Goal: Information Seeking & Learning: Learn about a topic

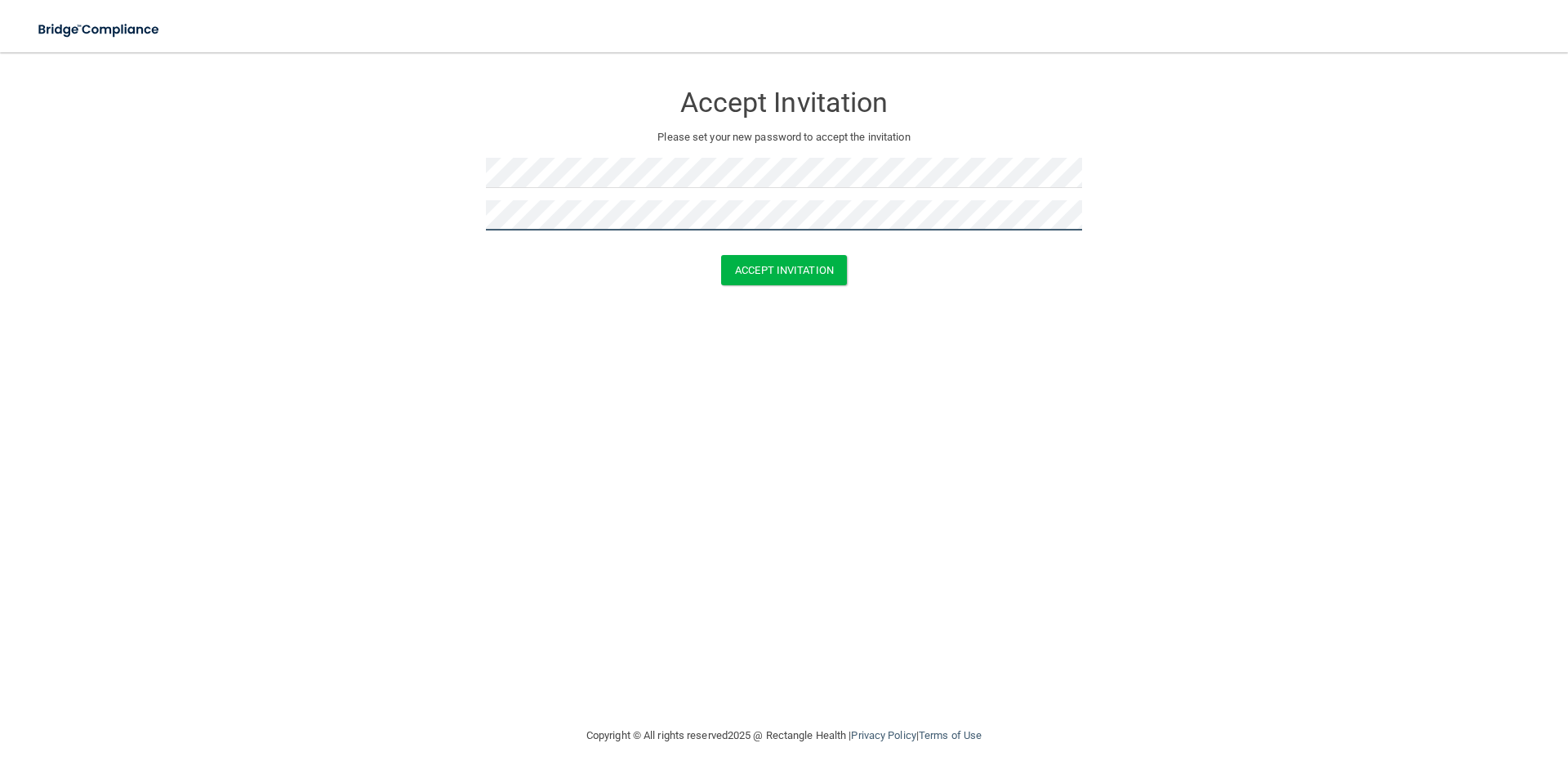
click at [721, 255] on button "Accept Invitation" at bounding box center [784, 270] width 126 height 30
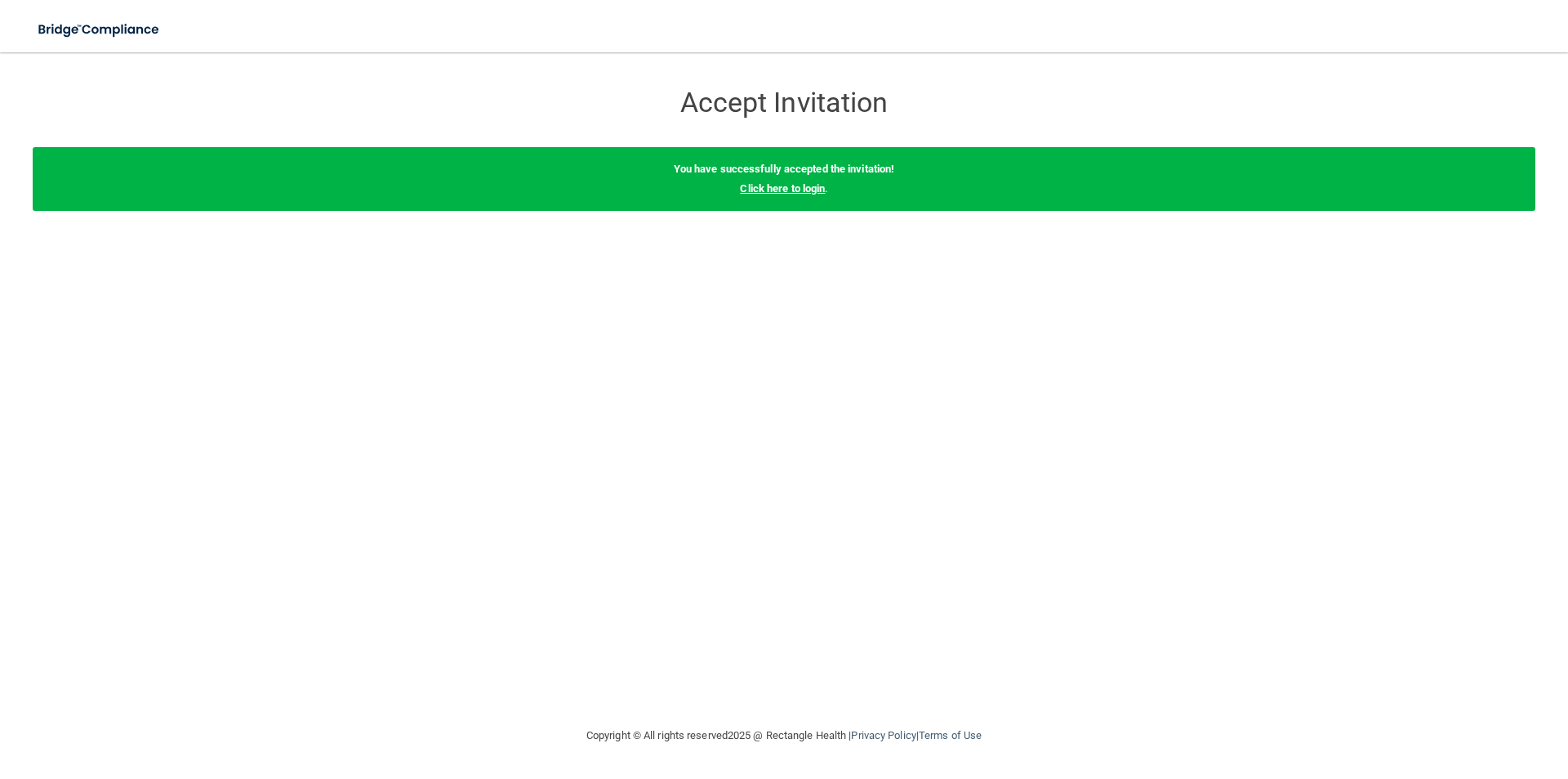
click at [783, 192] on link "Click here to login" at bounding box center [782, 188] width 85 height 12
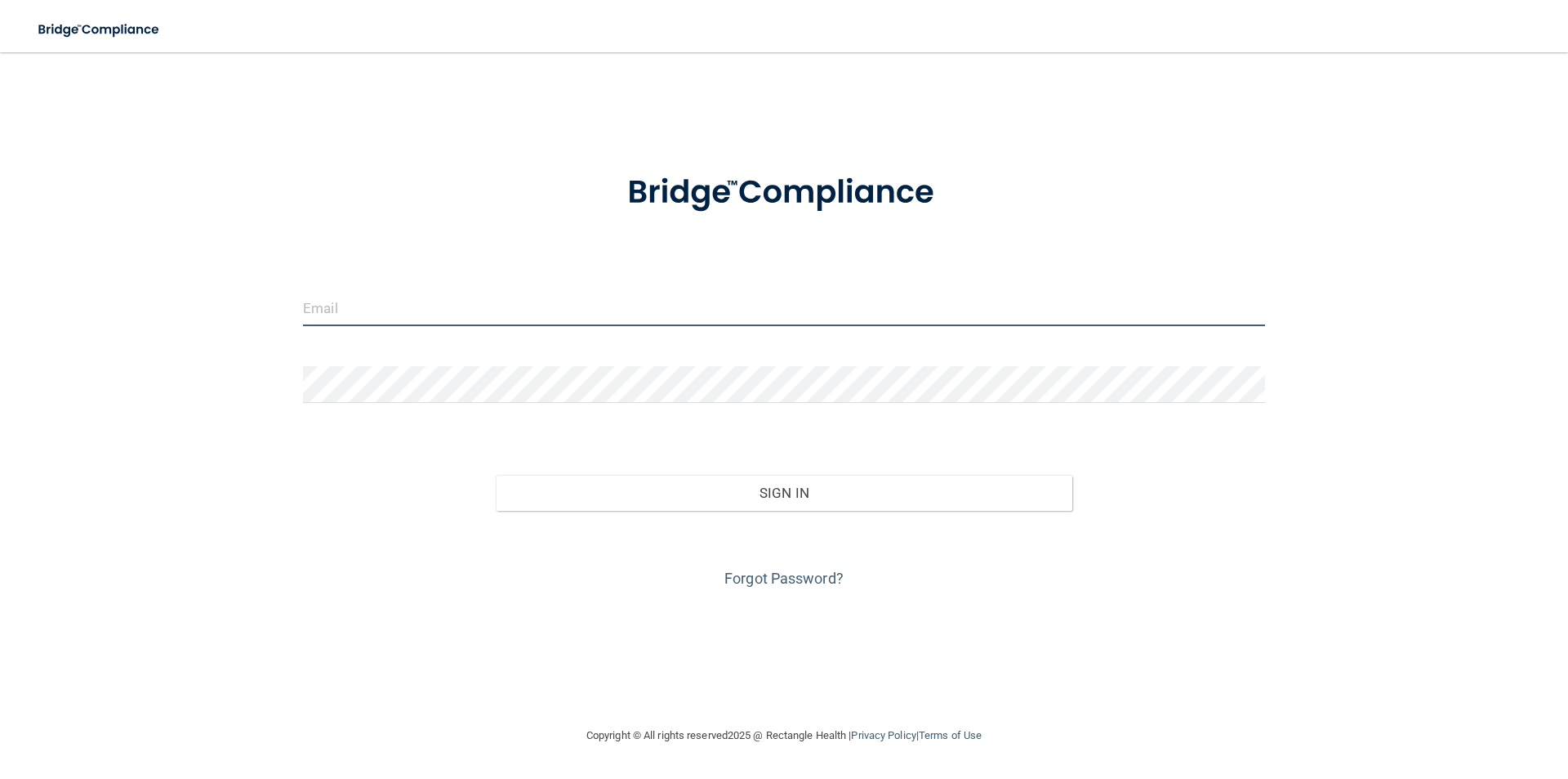
type input "jana@drjonjudd.com"
drag, startPoint x: 303, startPoint y: 309, endPoint x: 457, endPoint y: 312, distance: 154.0
click at [457, 312] on input "jana@drjonjudd.com" at bounding box center [784, 307] width 962 height 37
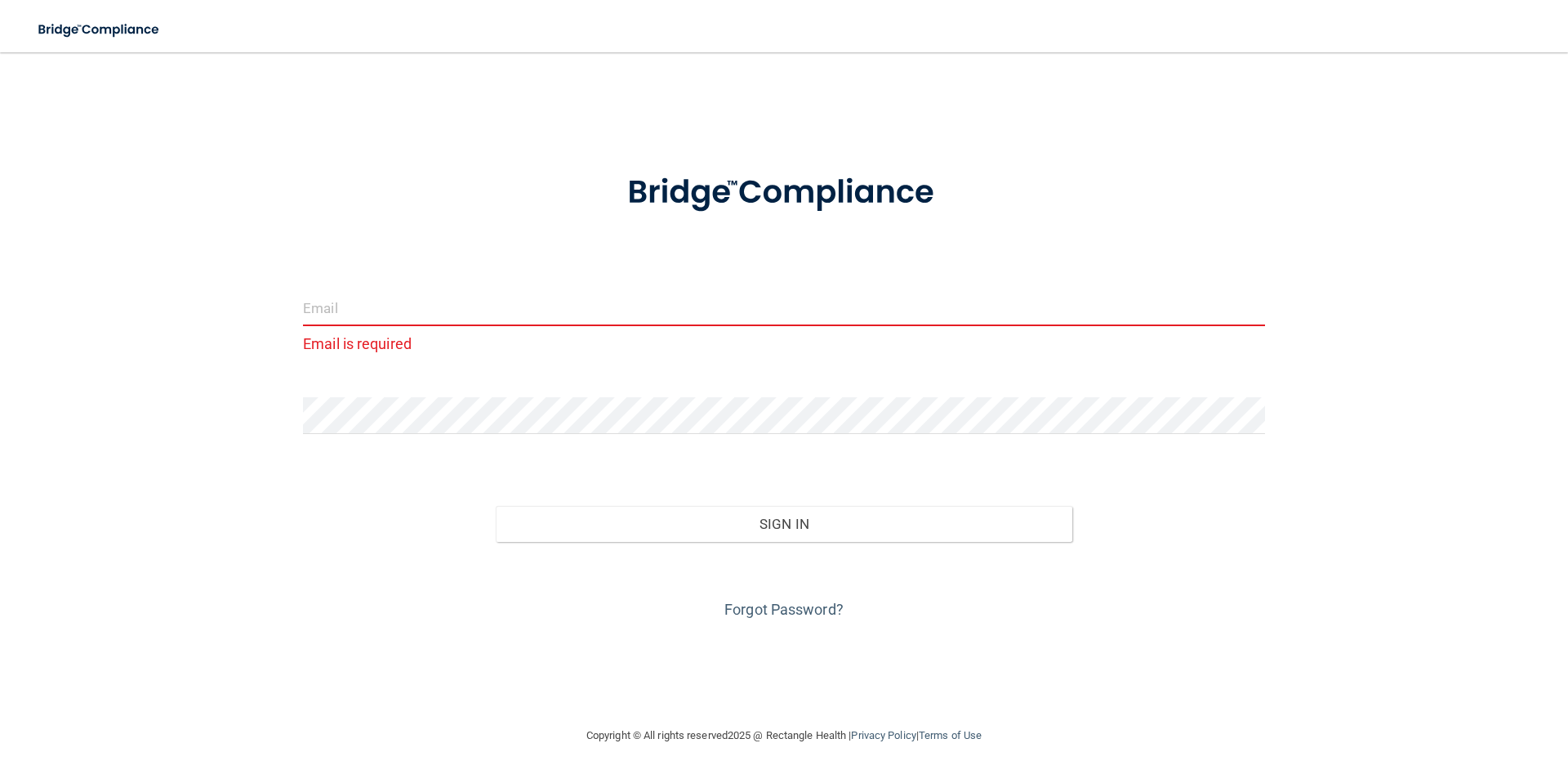
paste input "[EMAIL_ADDRESS][DOMAIN_NAME]"
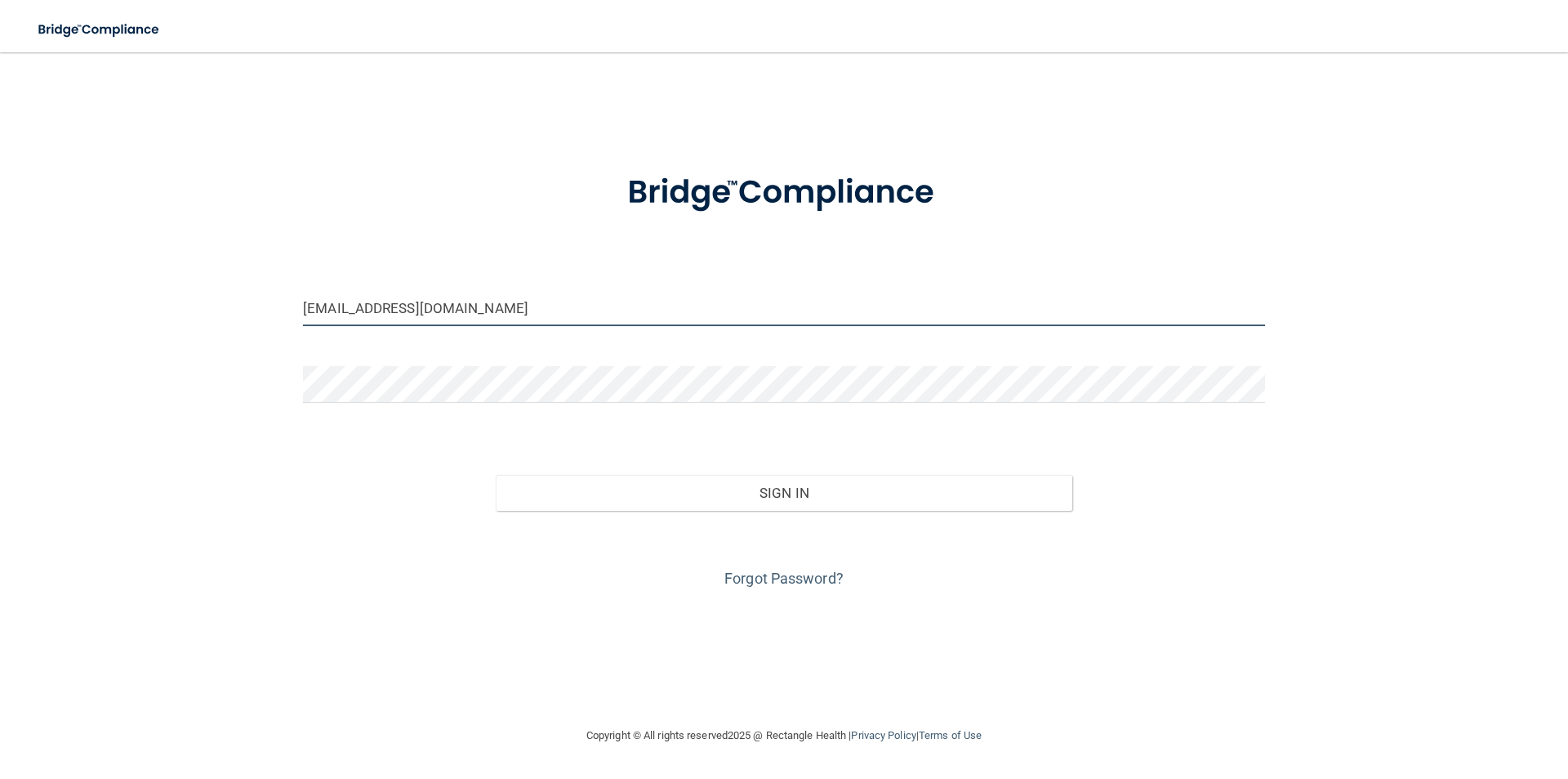
type input "[EMAIL_ADDRESS][DOMAIN_NAME]"
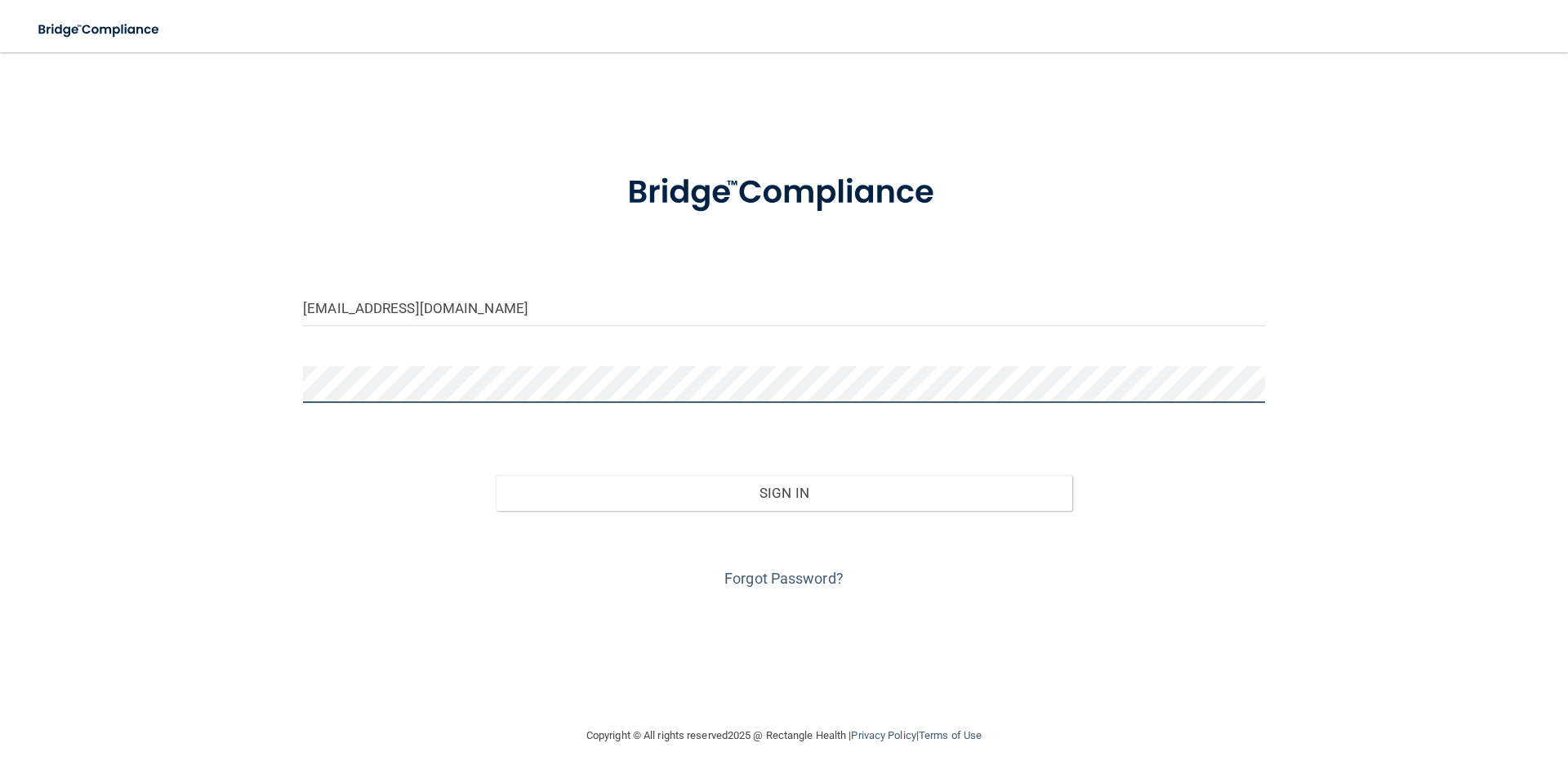
click at [496, 474] on button "Sign In" at bounding box center [785, 492] width 578 height 36
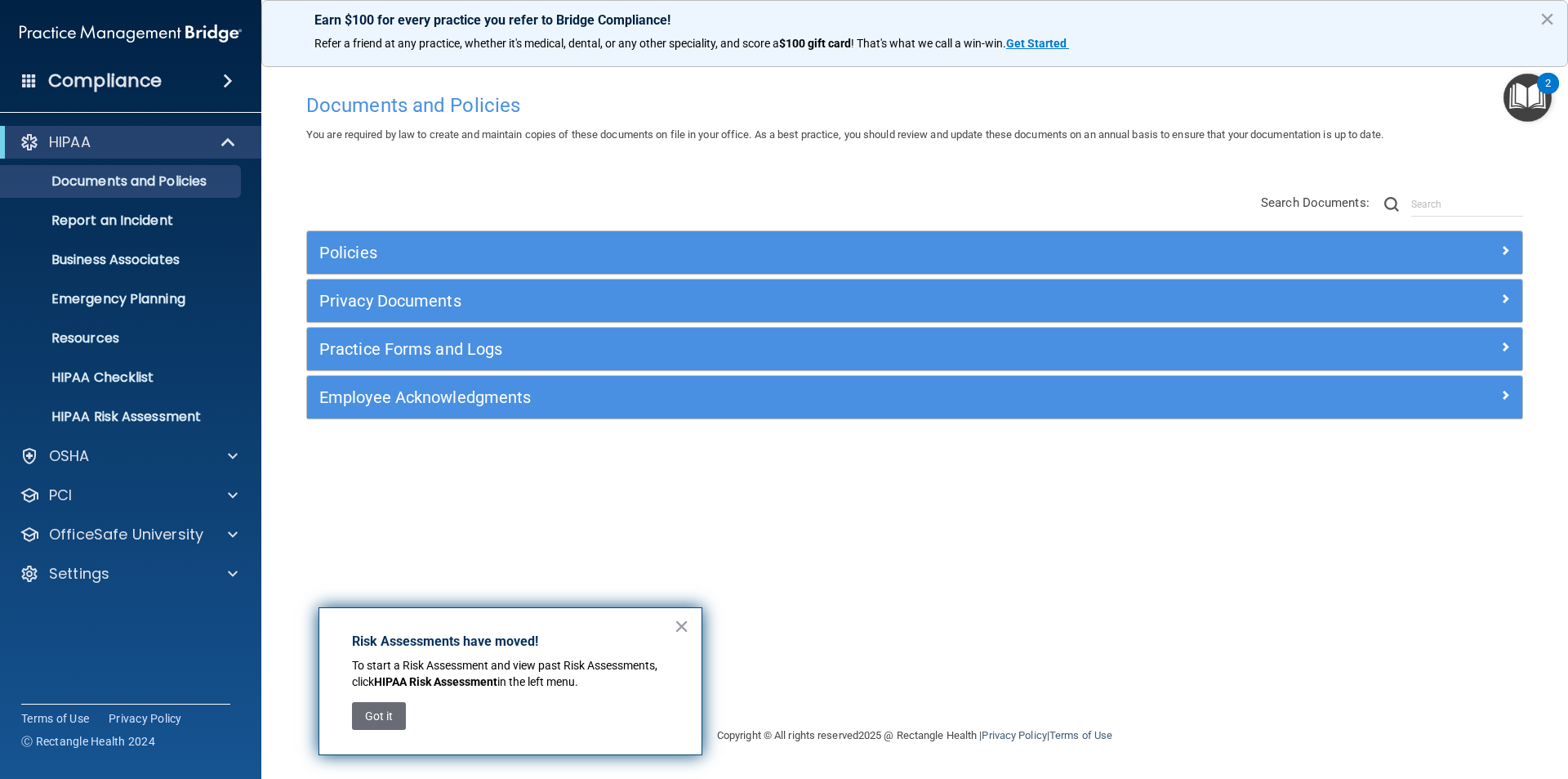
click at [127, 74] on h4 "Compliance" at bounding box center [104, 81] width 113 height 23
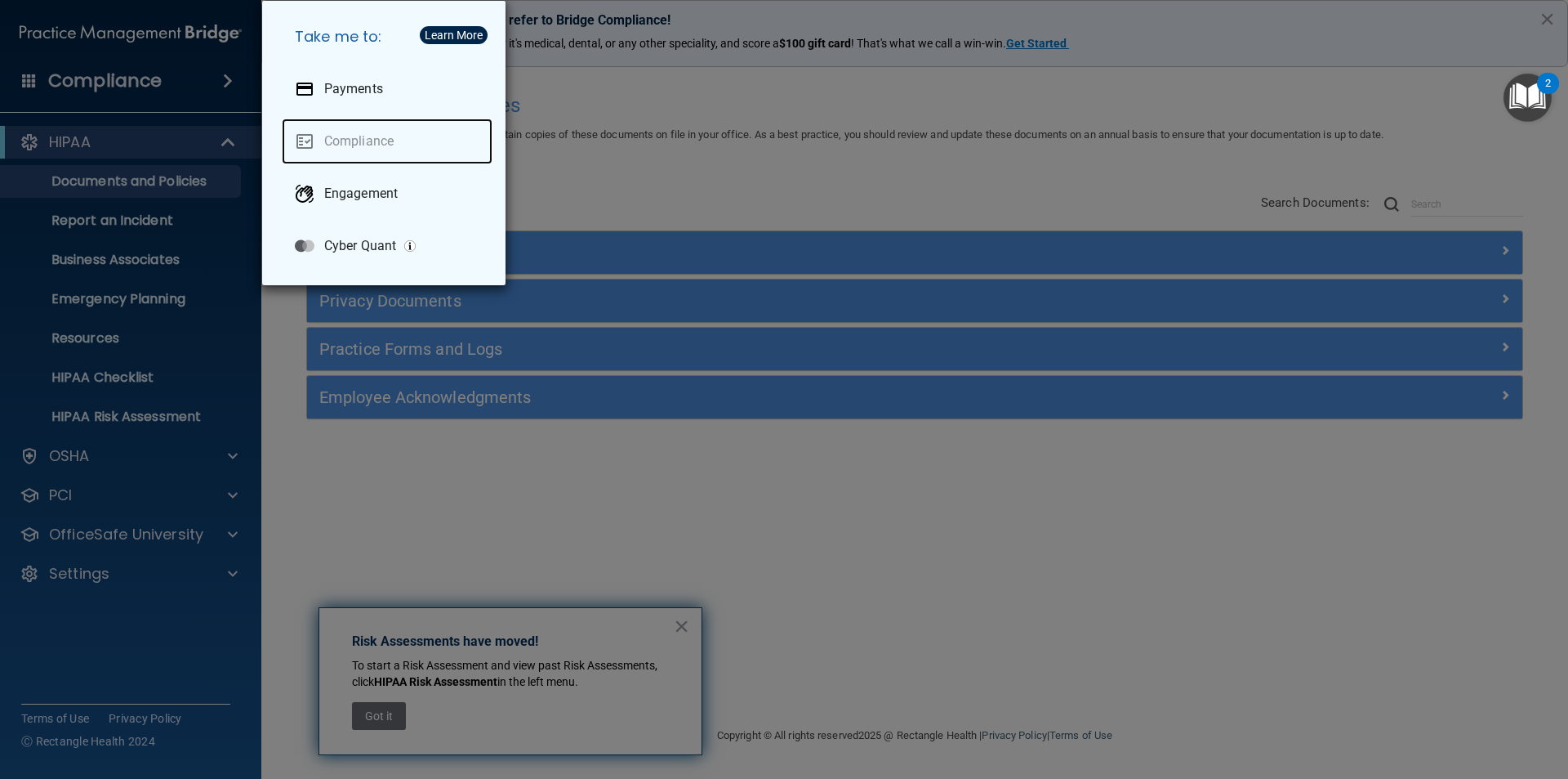
click at [386, 144] on link "Compliance" at bounding box center [387, 141] width 211 height 46
click at [465, 526] on div "Take me to: Payments Compliance Engagement Cyber Quant" at bounding box center [784, 389] width 1568 height 779
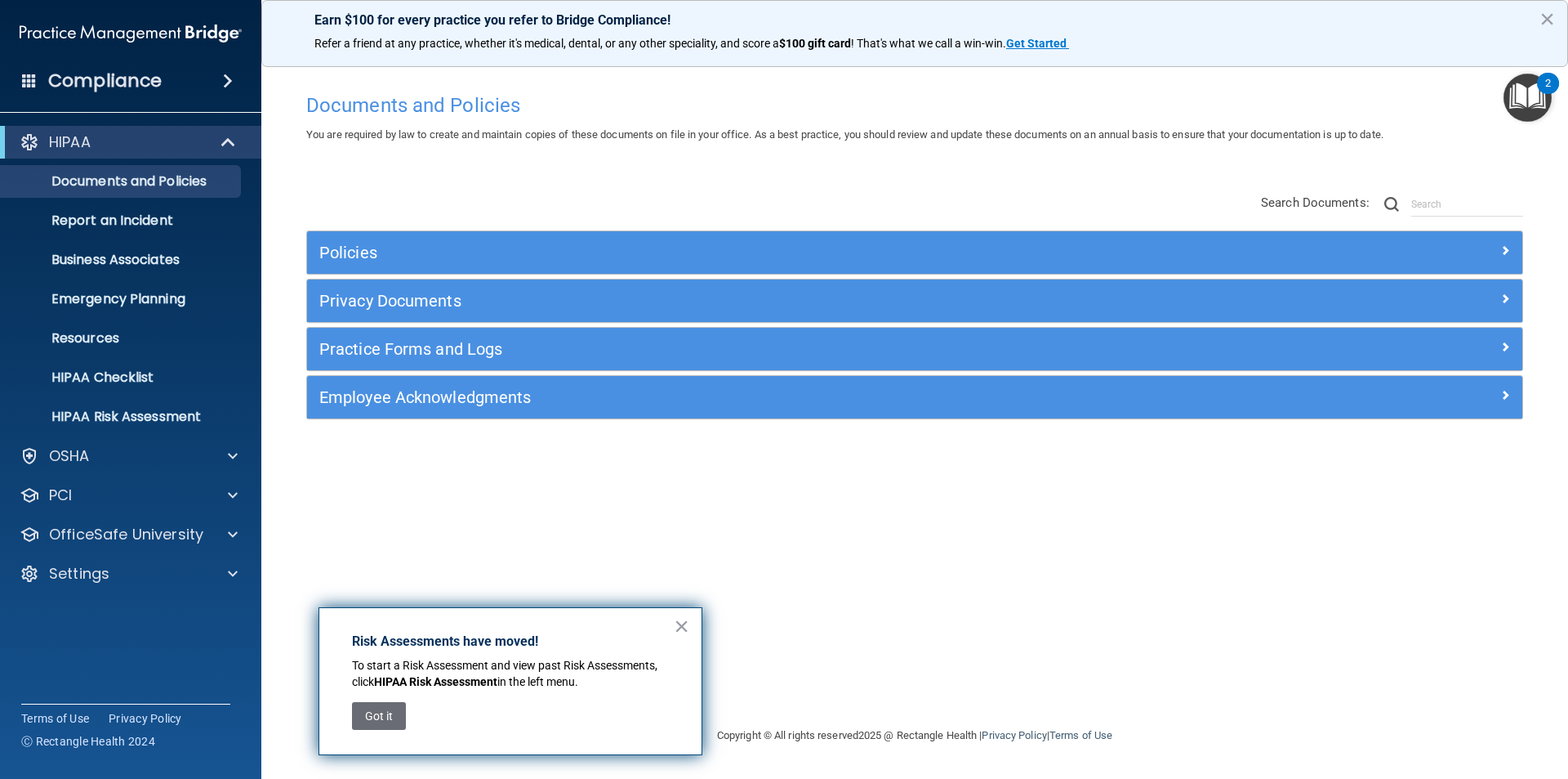
click at [108, 78] on h4 "Compliance" at bounding box center [104, 81] width 113 height 23
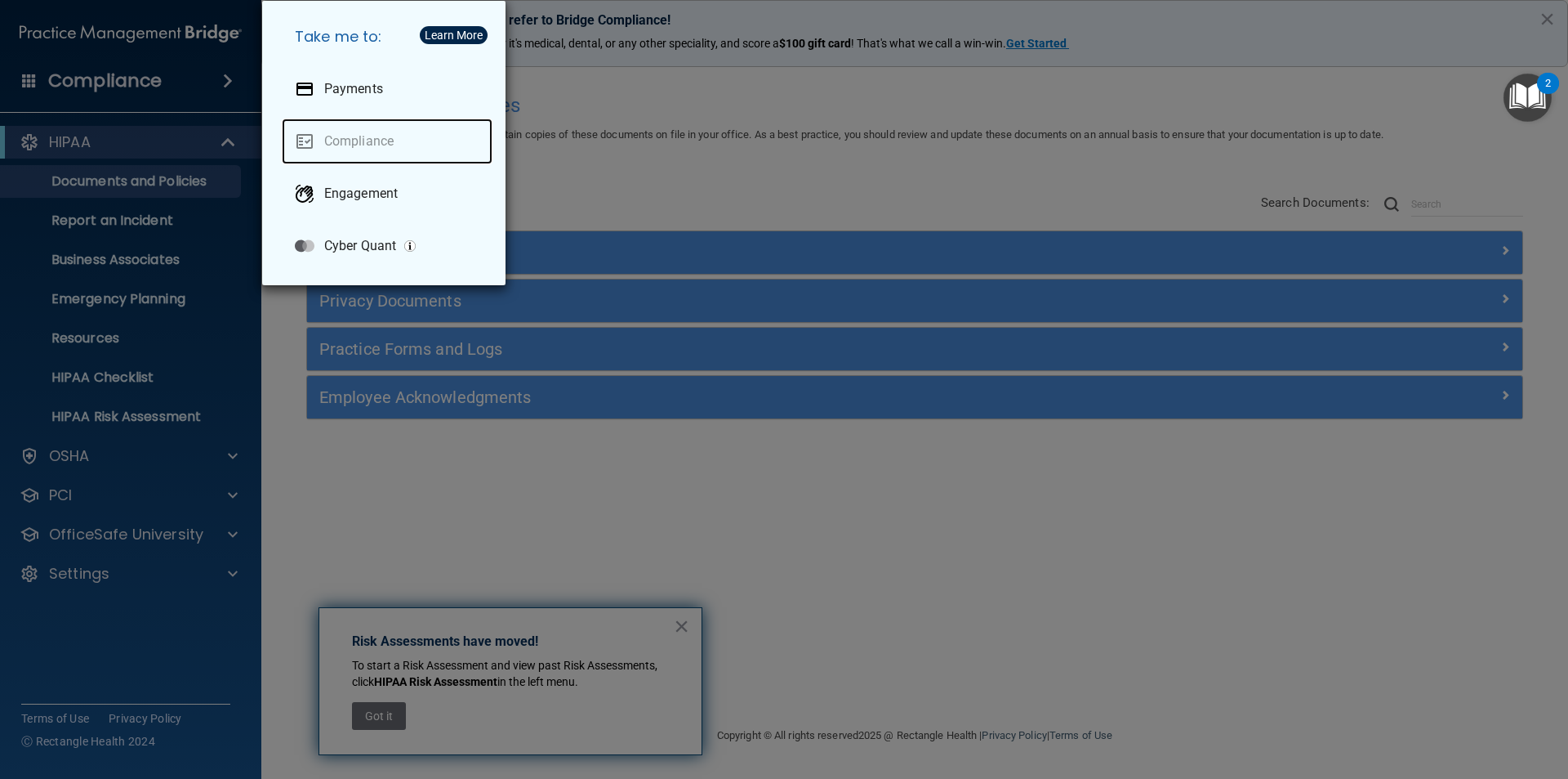
click at [357, 140] on link "Compliance" at bounding box center [387, 141] width 211 height 46
click at [503, 548] on div "Take me to: Payments Compliance Engagement Cyber Quant" at bounding box center [784, 389] width 1568 height 779
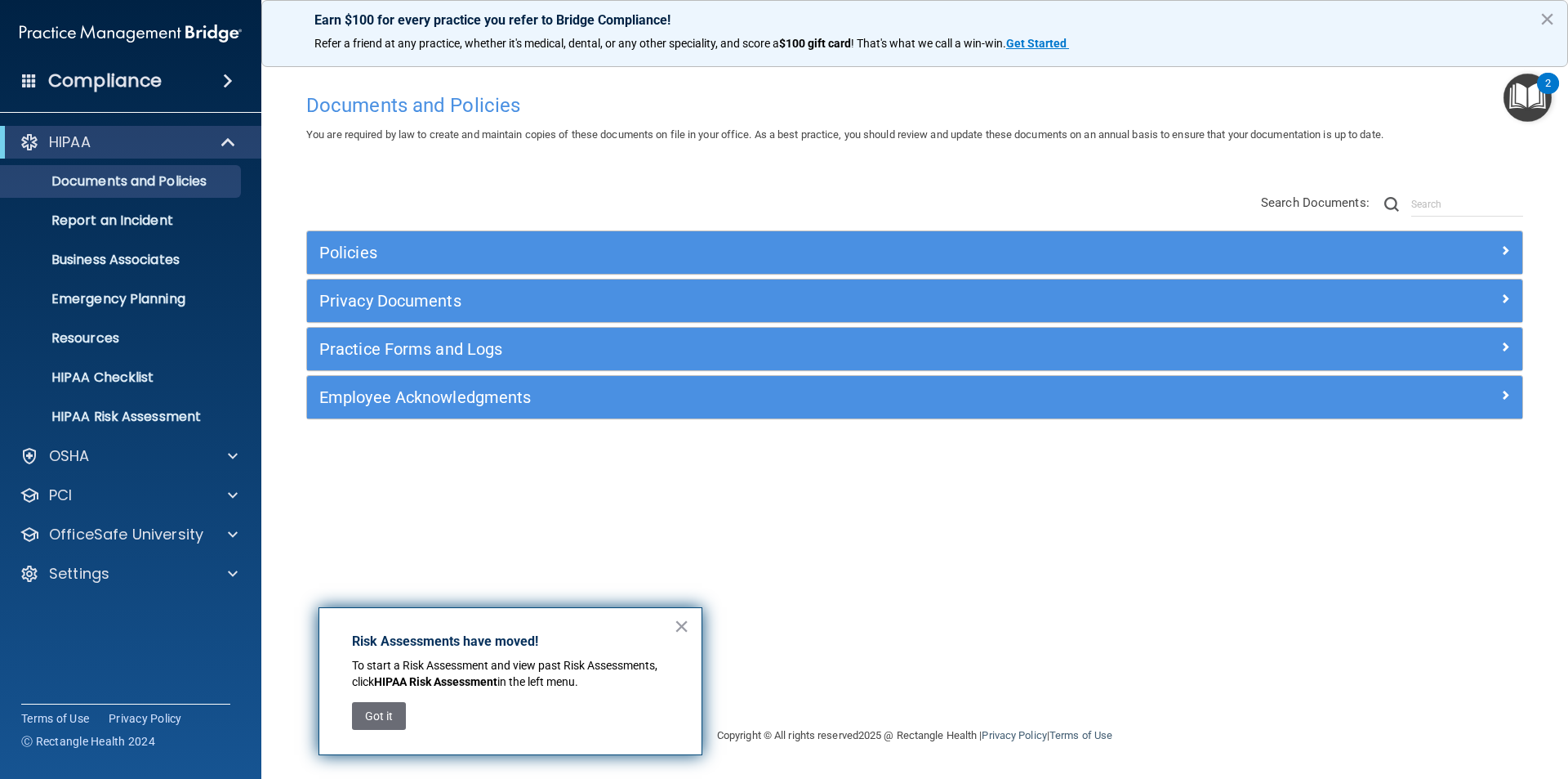
click at [30, 77] on span at bounding box center [29, 80] width 15 height 15
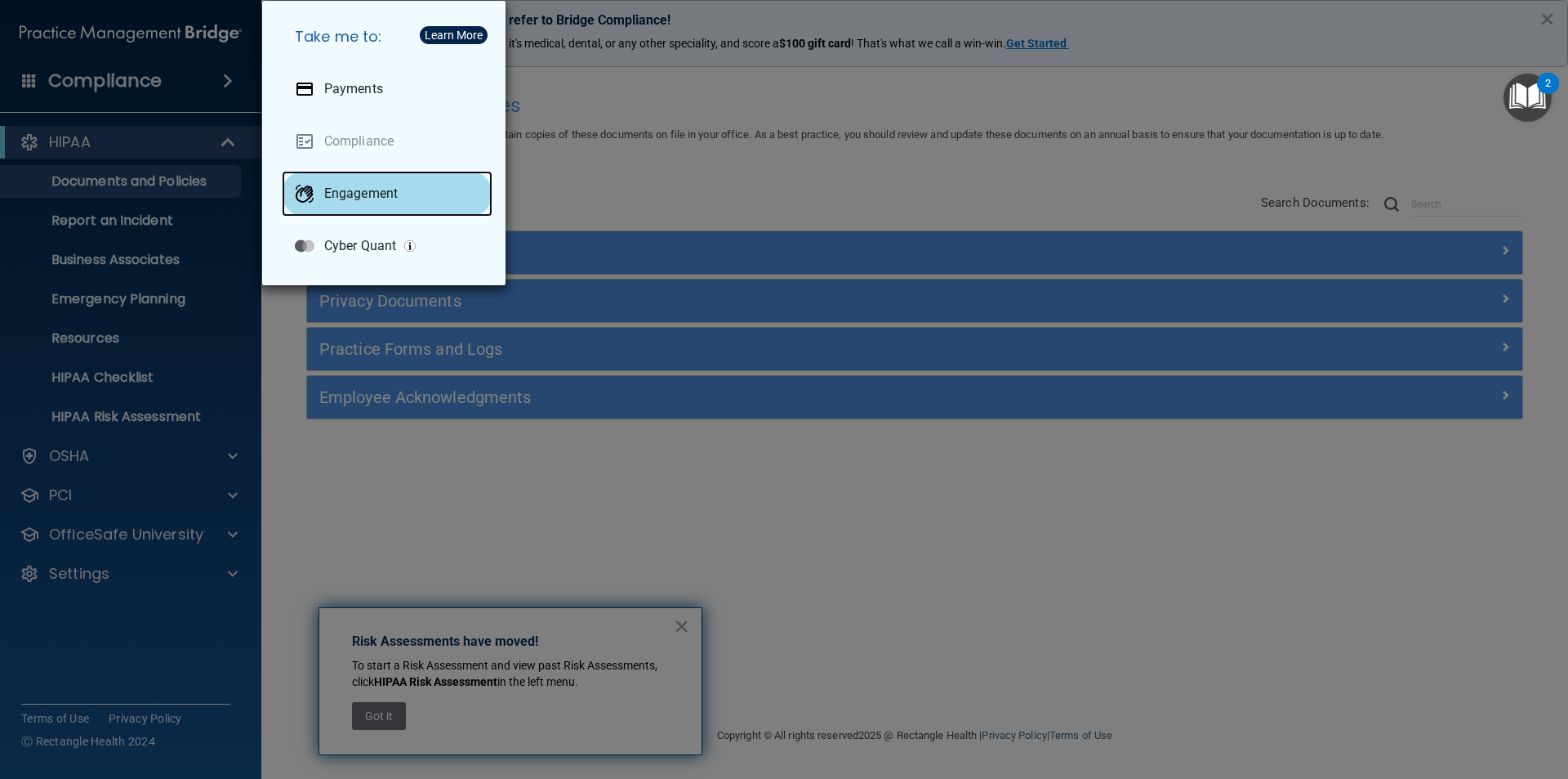
click at [379, 180] on div "Engagement" at bounding box center [387, 193] width 211 height 46
click at [166, 527] on div "Take me to: Payments Compliance Engagement Cyber Quant" at bounding box center [784, 389] width 1568 height 779
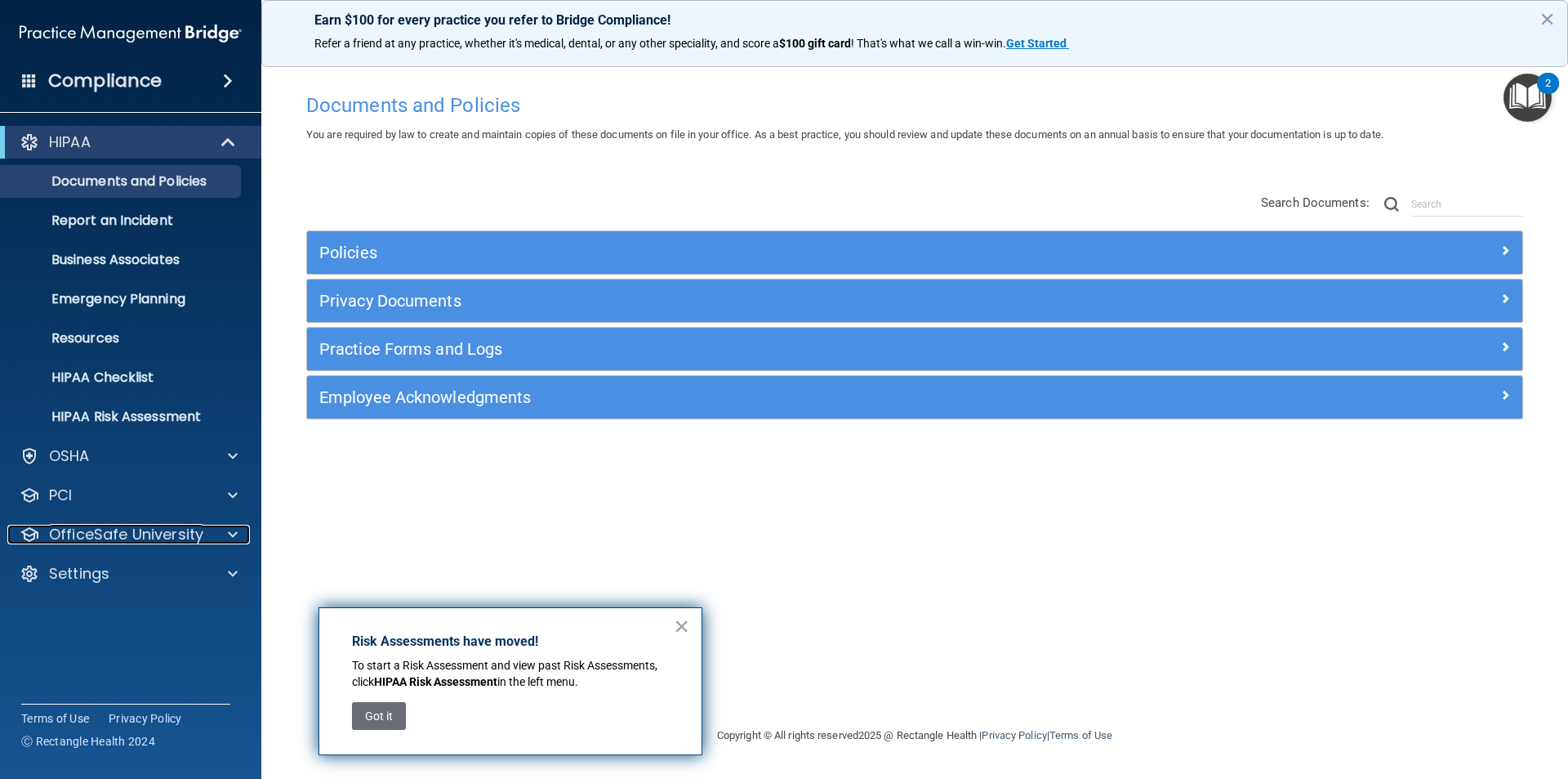
click at [166, 527] on p "OfficeSafe University" at bounding box center [125, 534] width 154 height 20
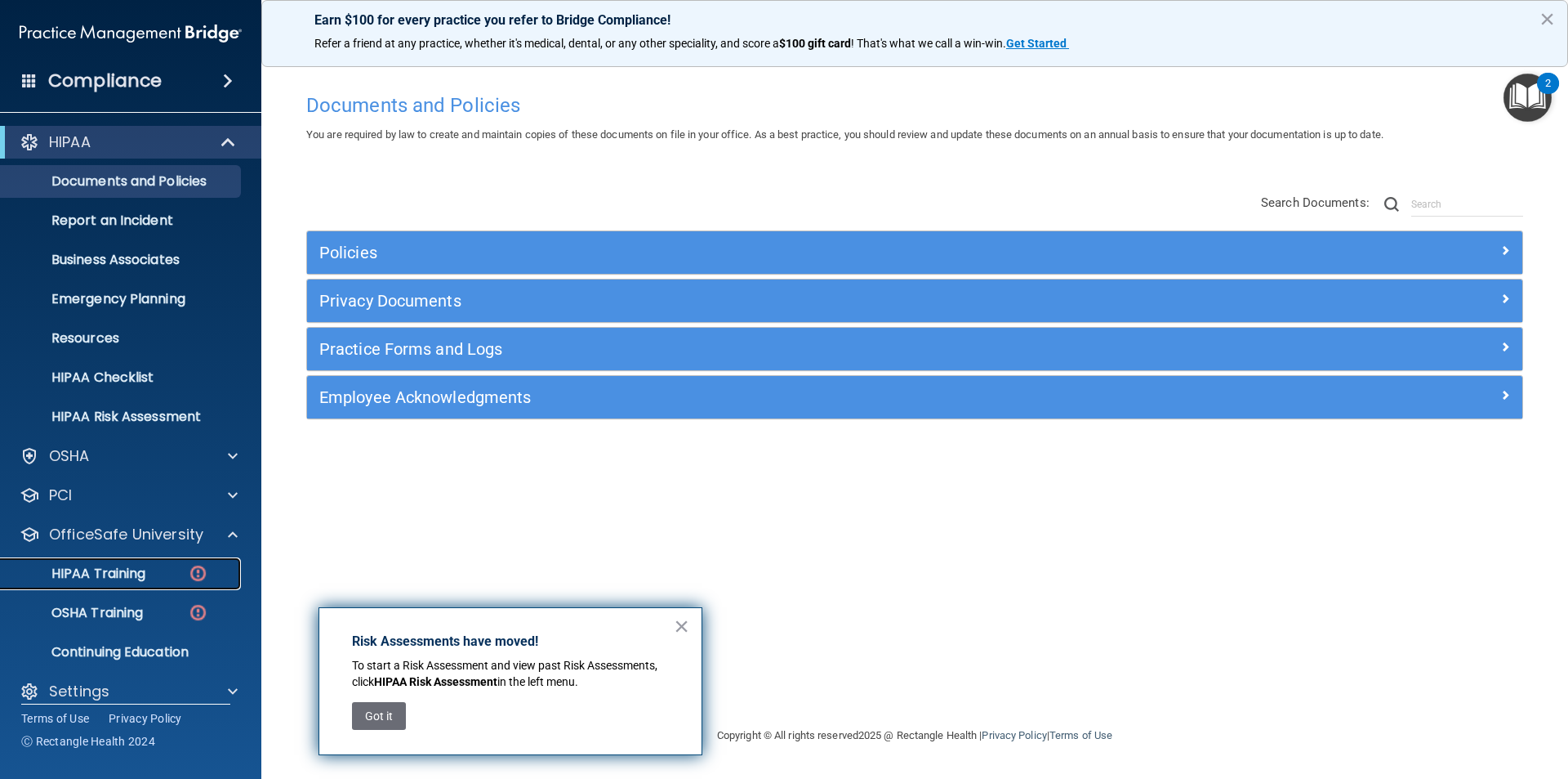
click at [104, 575] on p "HIPAA Training" at bounding box center [77, 574] width 135 height 17
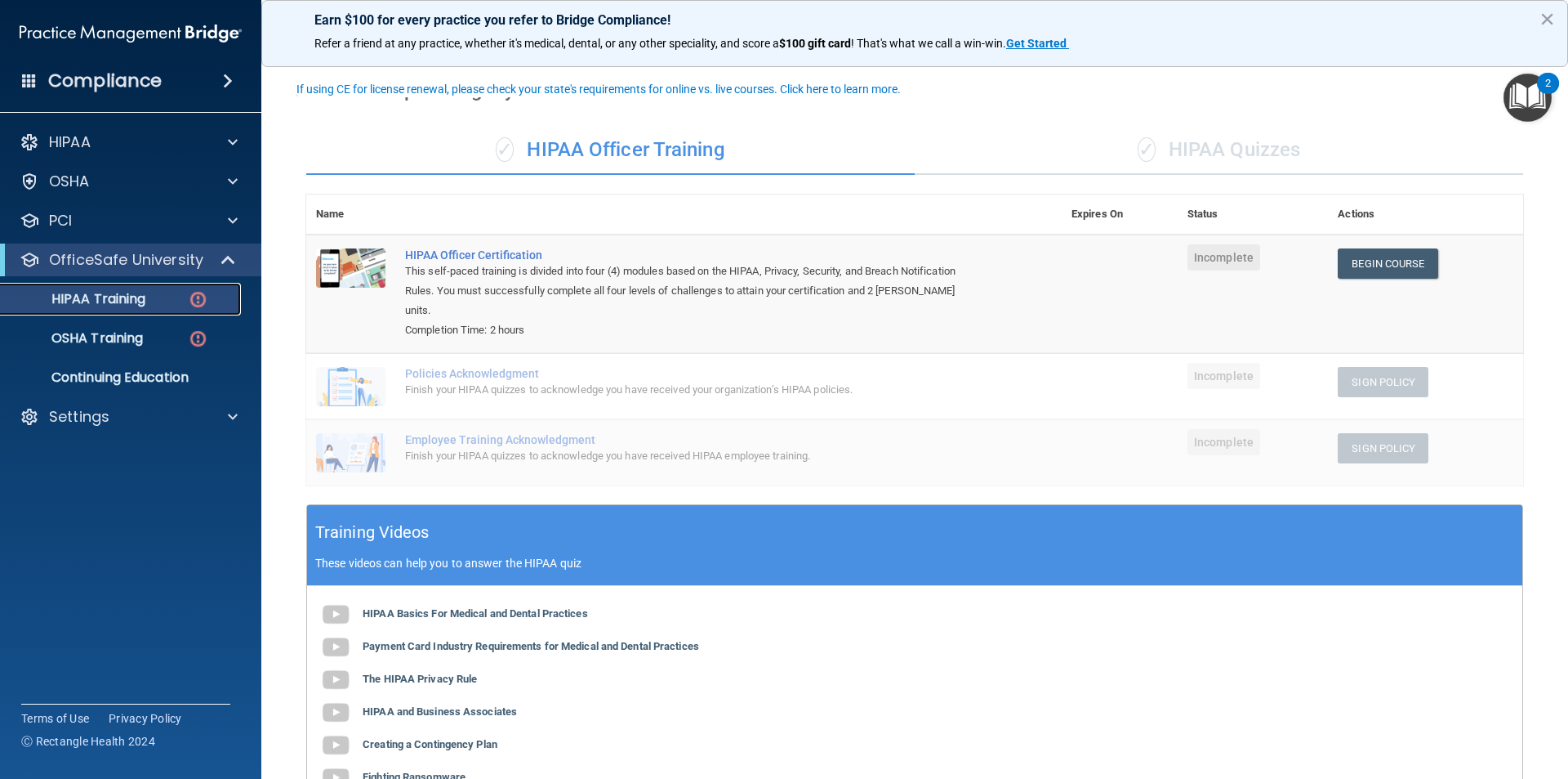
scroll to position [82, 0]
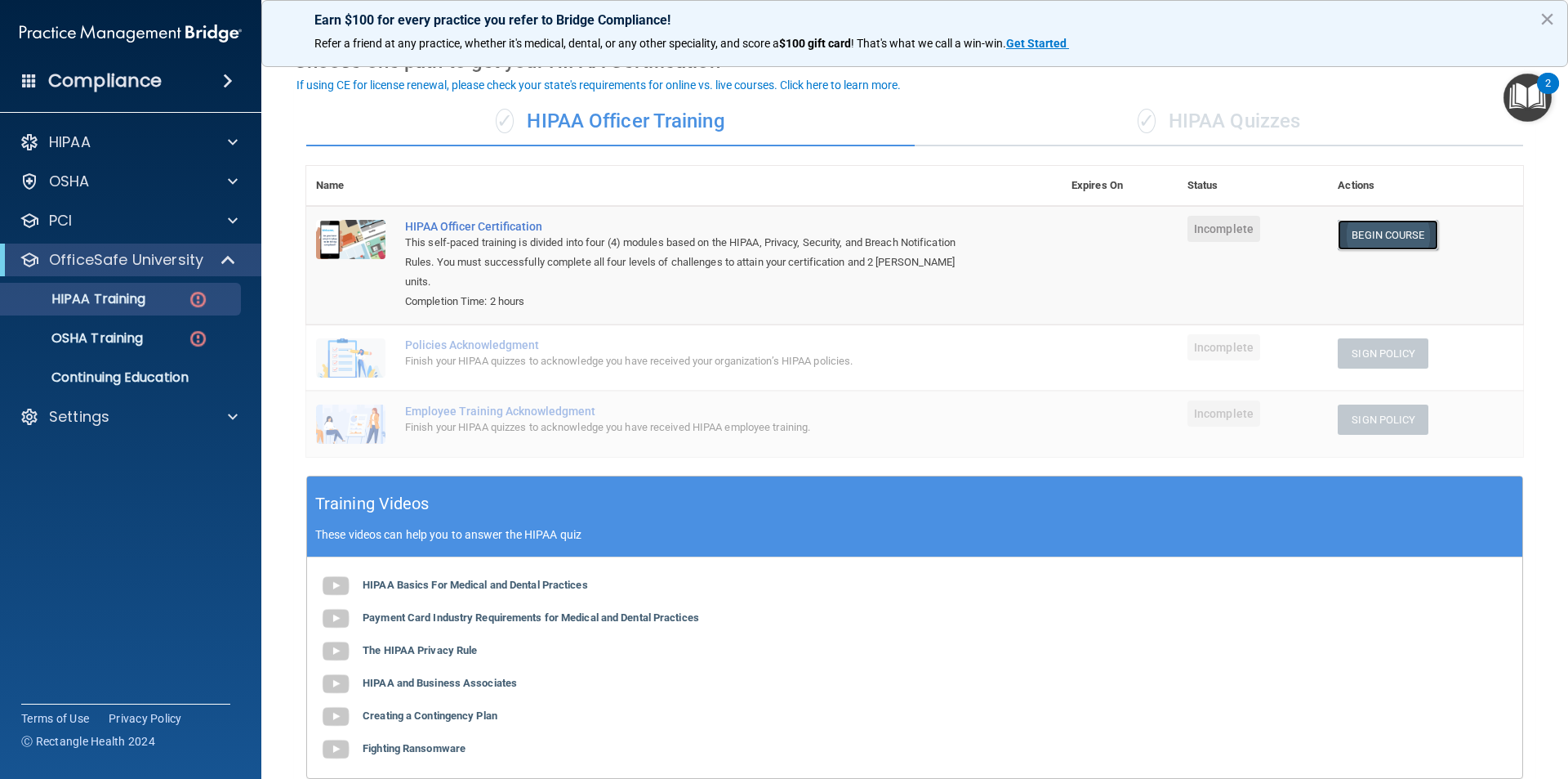
click at [1393, 235] on link "Begin Course" at bounding box center [1388, 235] width 100 height 30
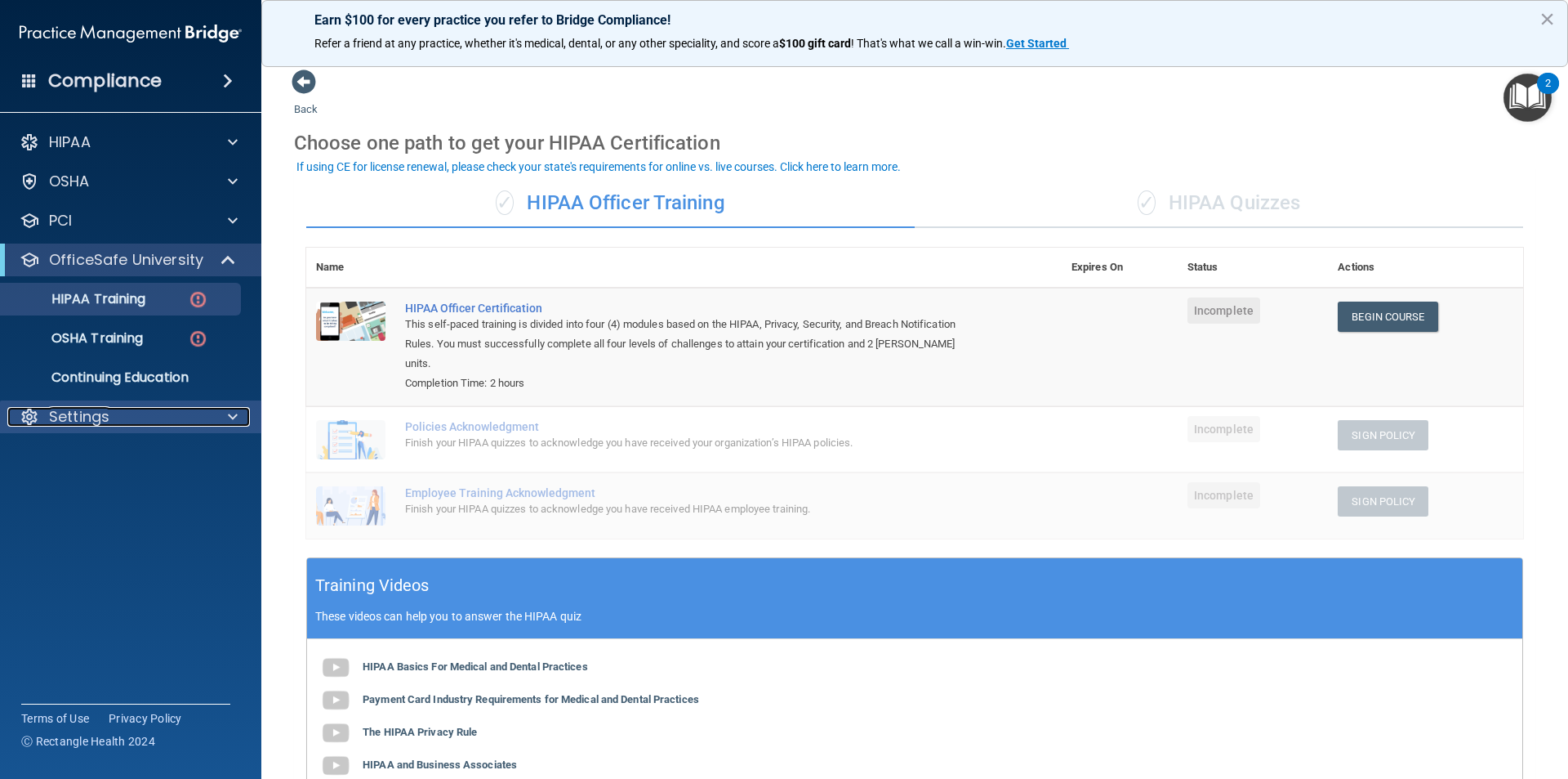
click at [107, 414] on p "Settings" at bounding box center [78, 416] width 60 height 20
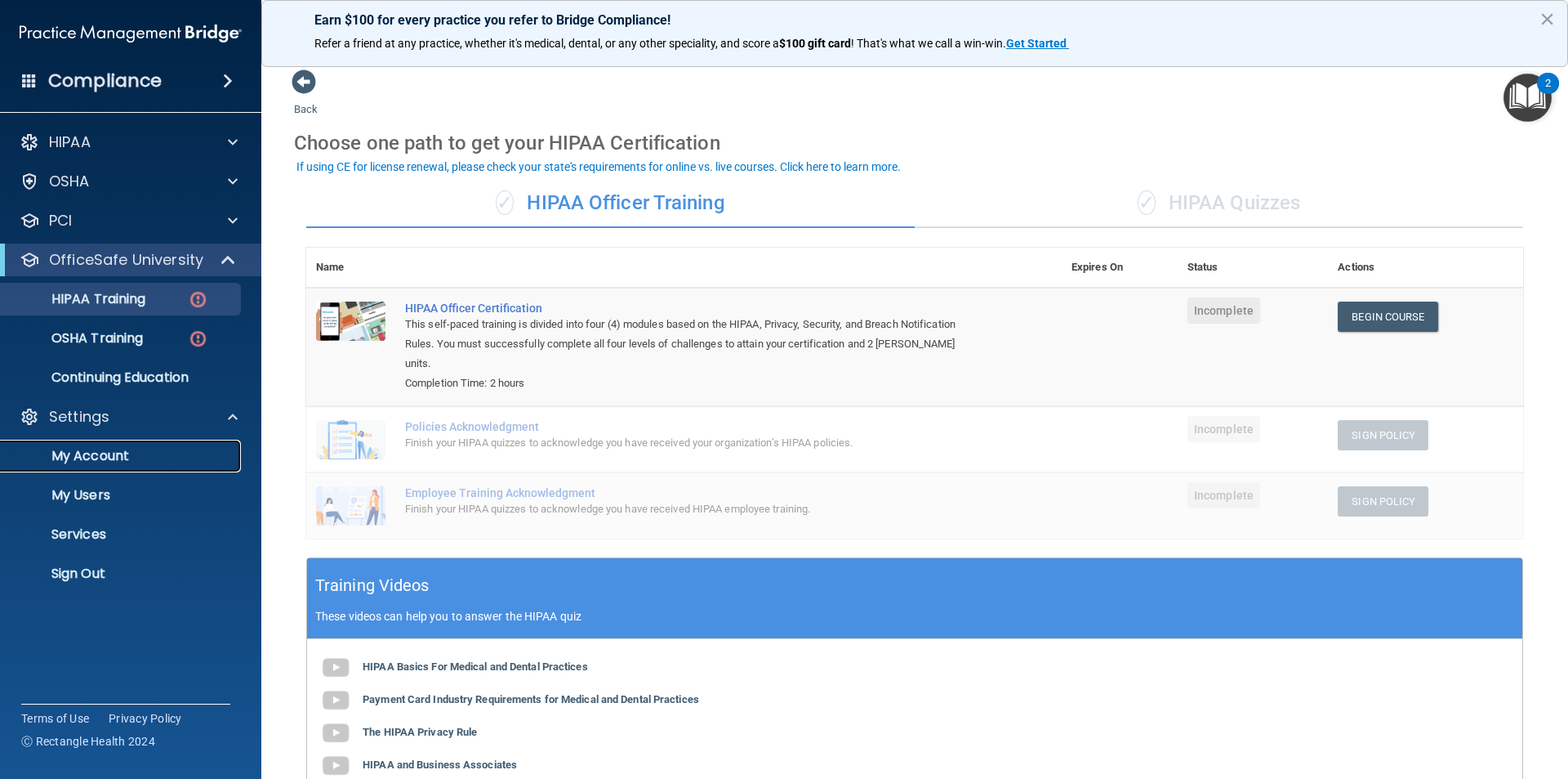
click at [123, 460] on p "My Account" at bounding box center [122, 455] width 223 height 17
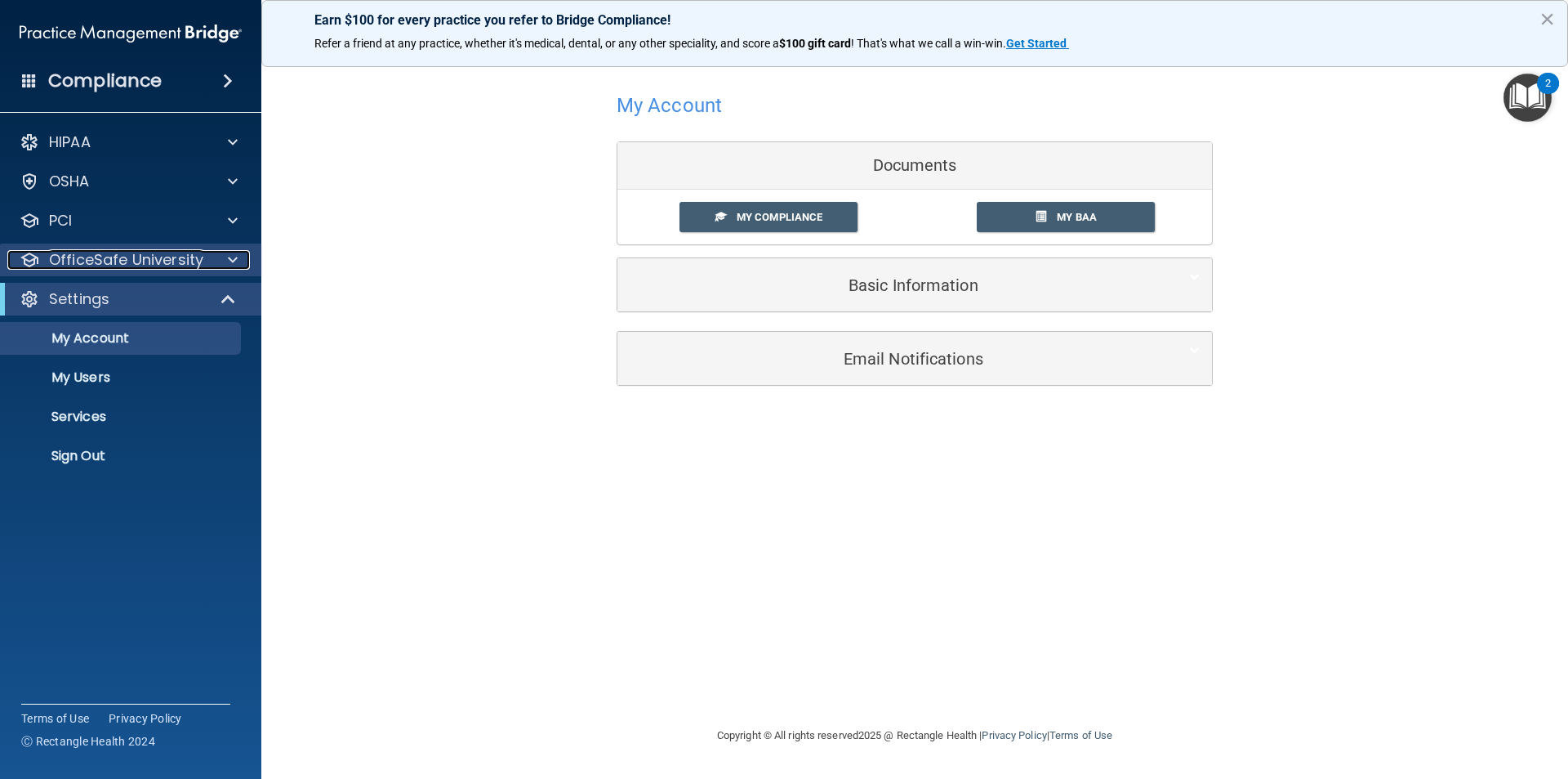
click at [133, 261] on p "OfficeSafe University" at bounding box center [125, 259] width 154 height 20
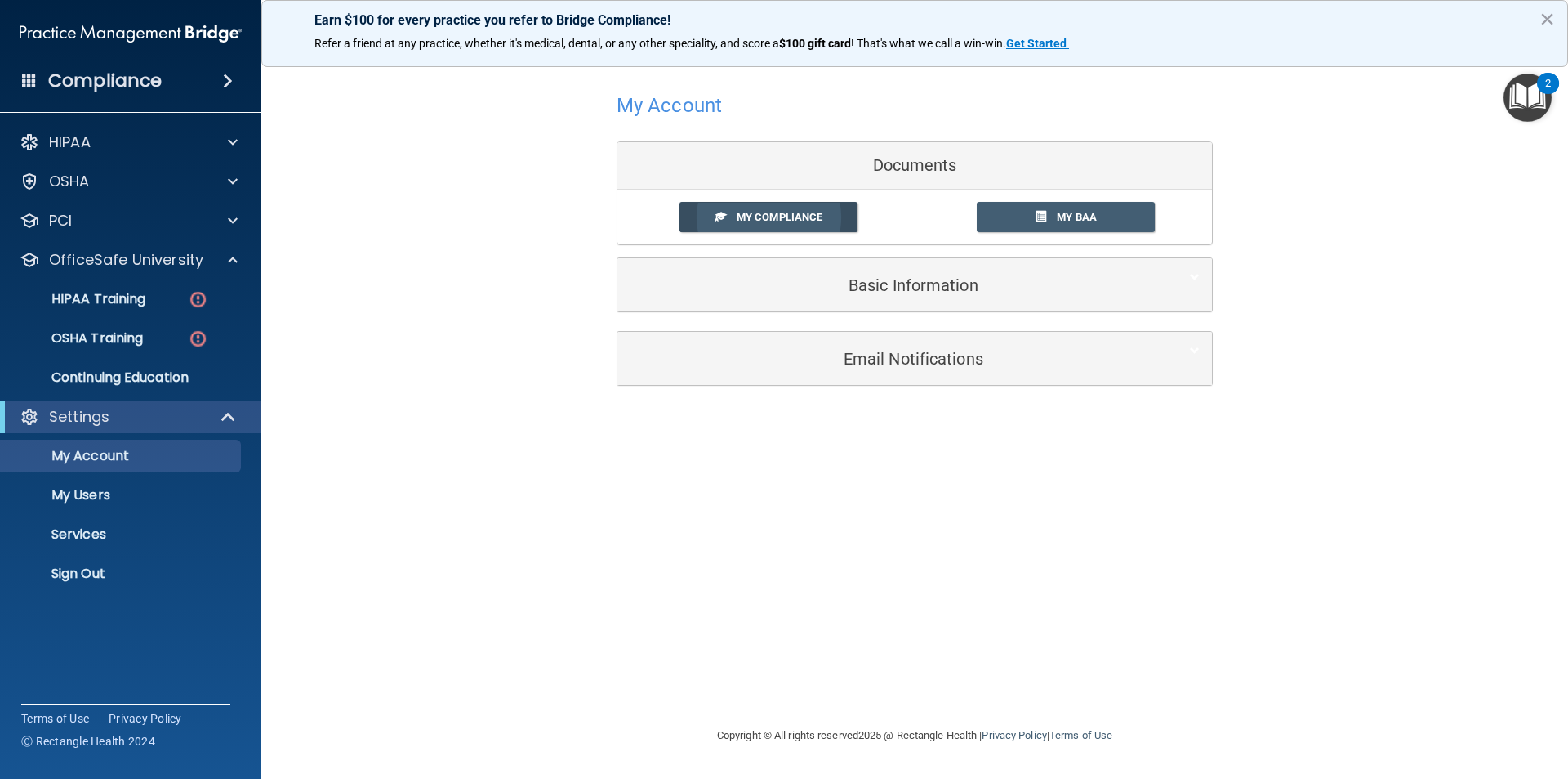
click at [808, 215] on span "My Compliance" at bounding box center [780, 217] width 86 height 12
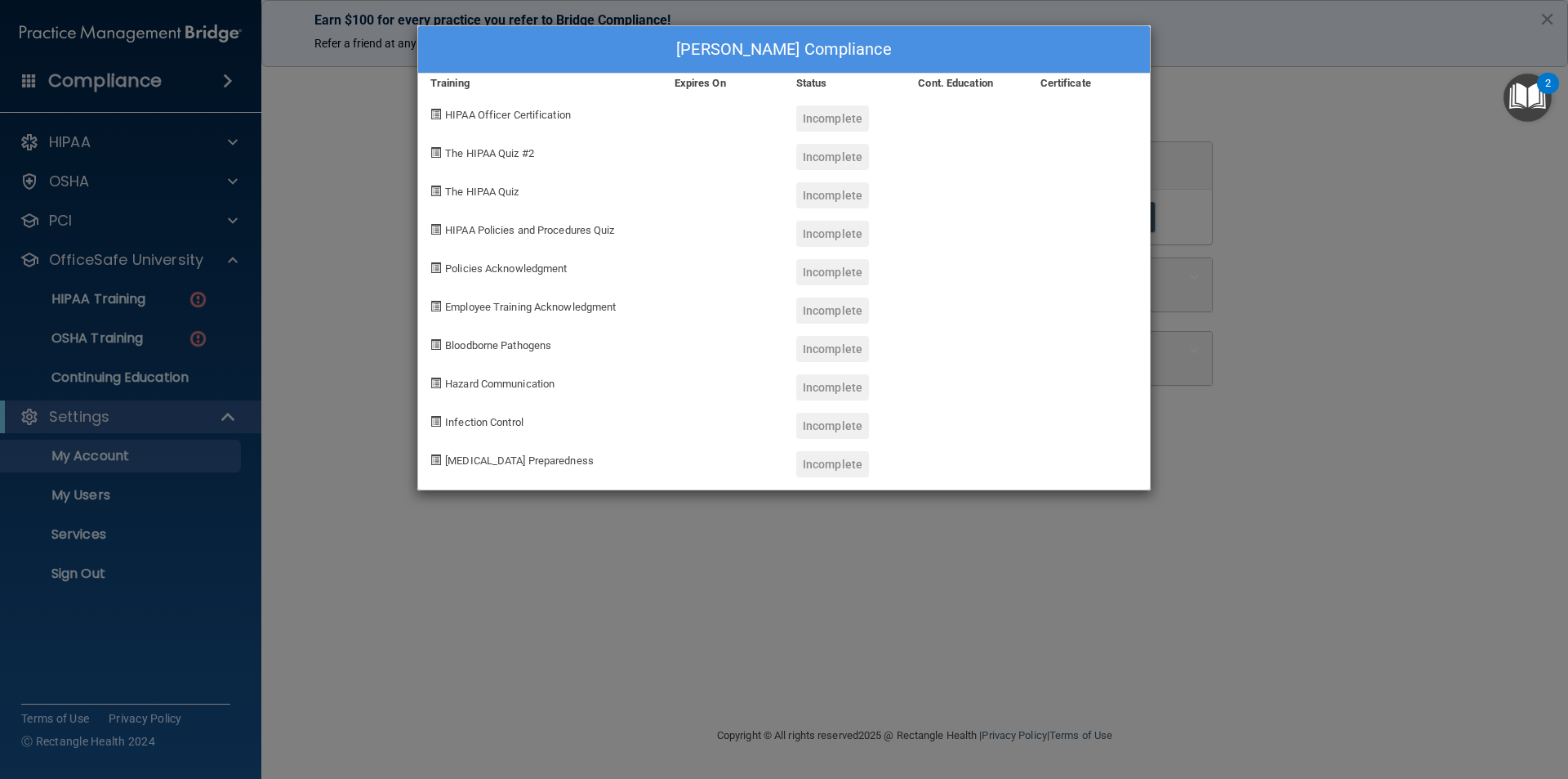
click at [1438, 191] on div "Jennifer Staker's Compliance Training Expires On Status Cont. Education Certifi…" at bounding box center [784, 389] width 1568 height 779
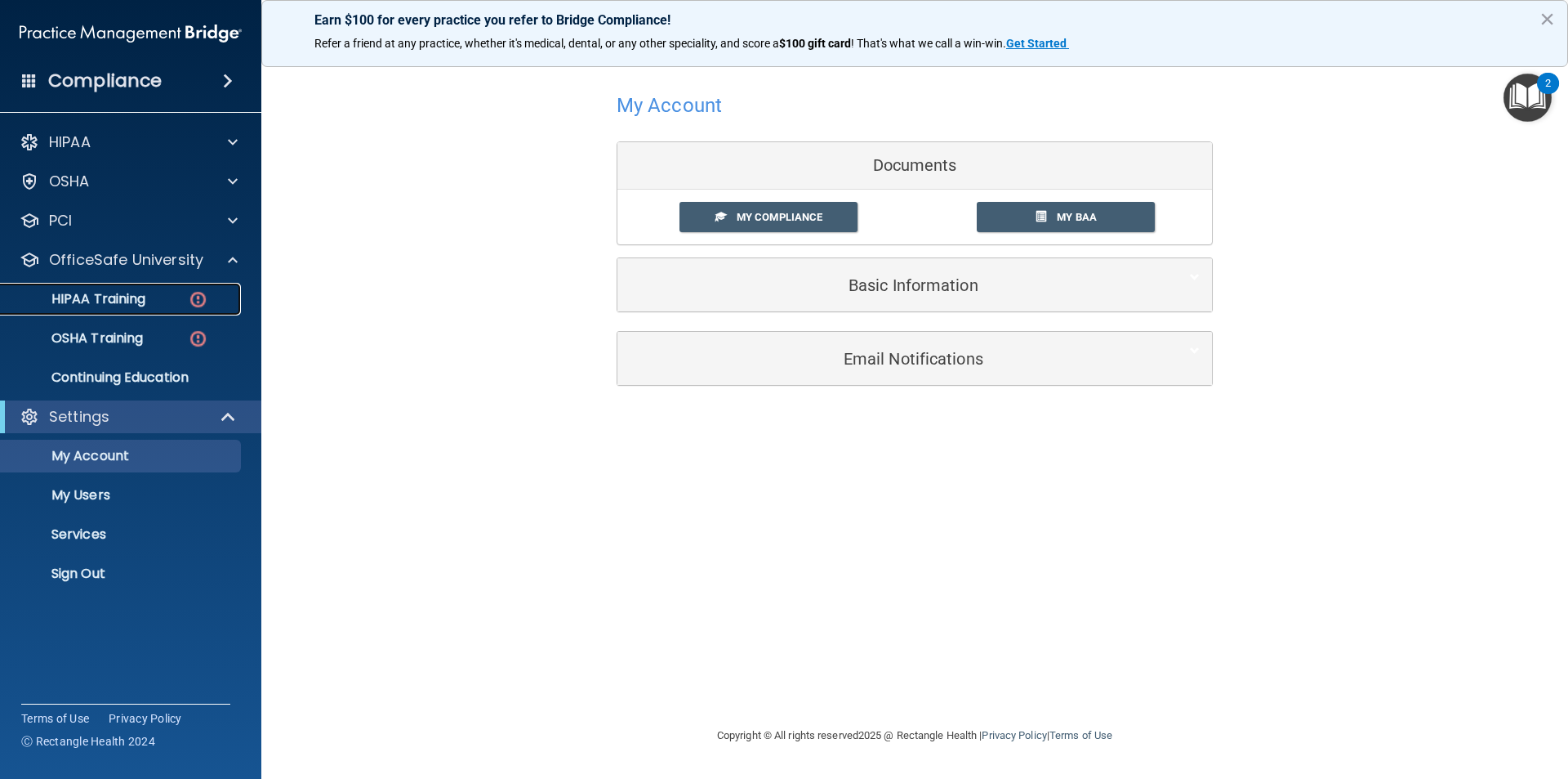
click at [99, 295] on p "HIPAA Training" at bounding box center [77, 299] width 135 height 17
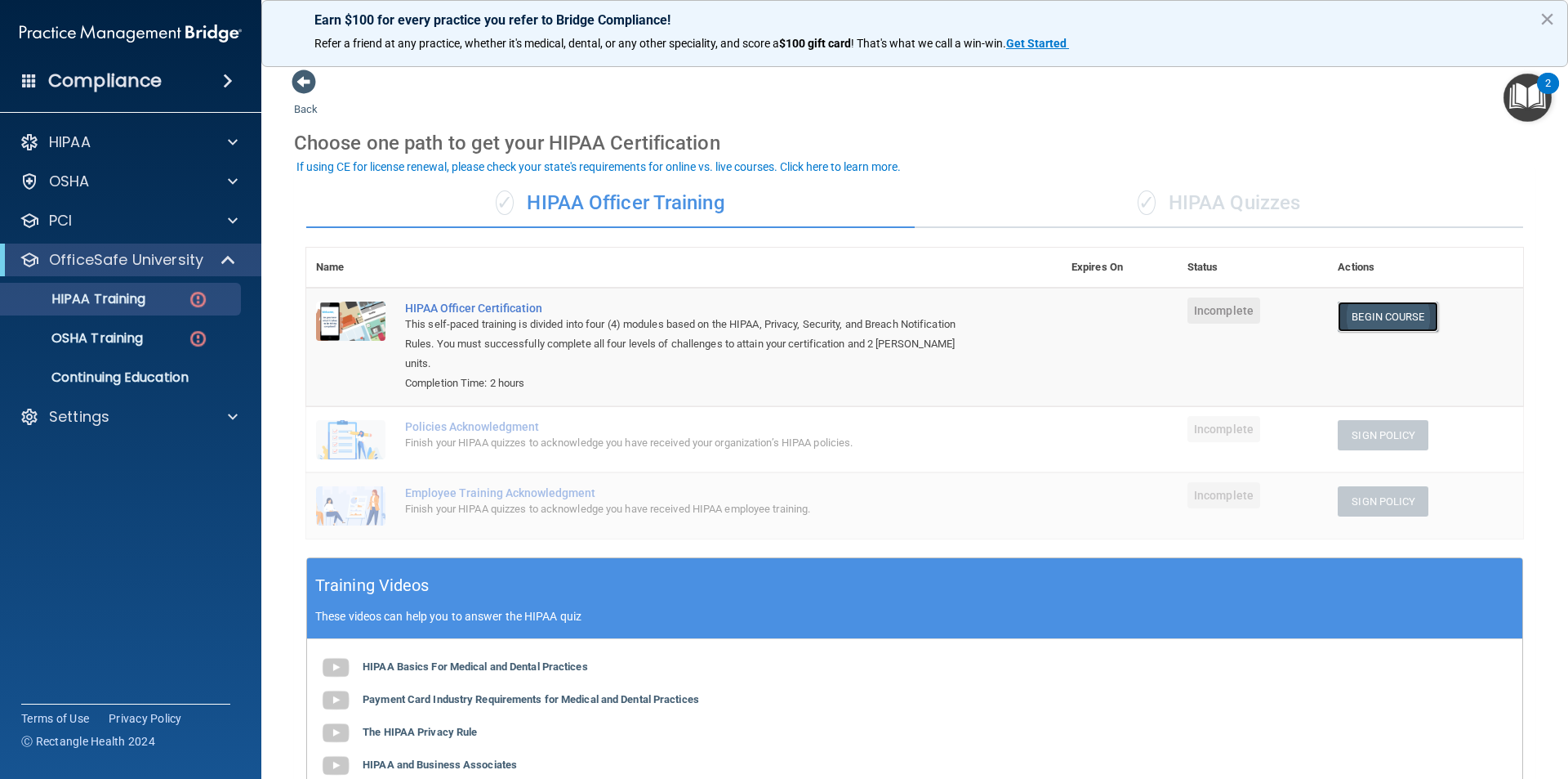
click at [1387, 316] on link "Begin Course" at bounding box center [1388, 316] width 100 height 30
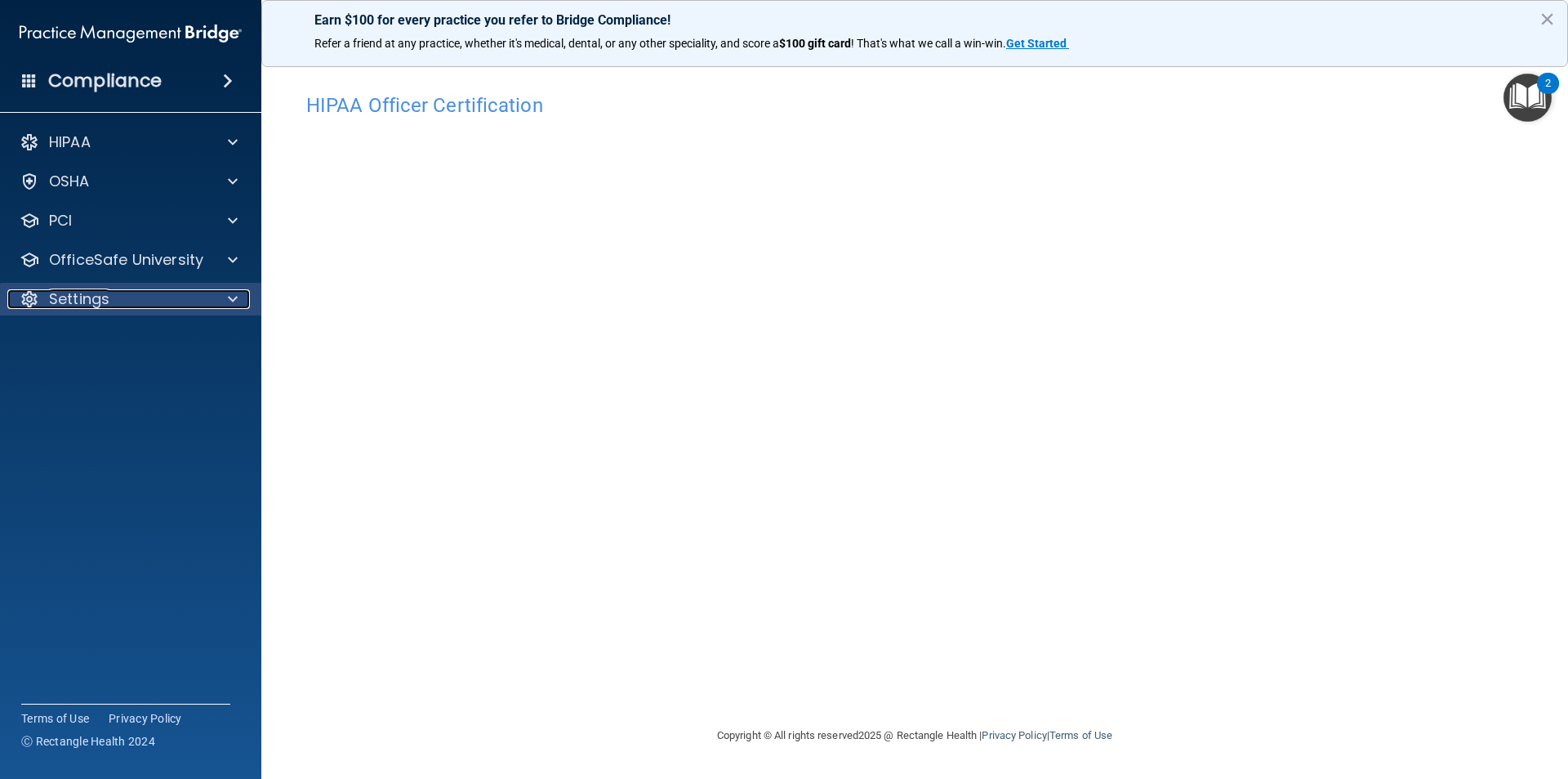
click at [82, 300] on p "Settings" at bounding box center [78, 299] width 60 height 20
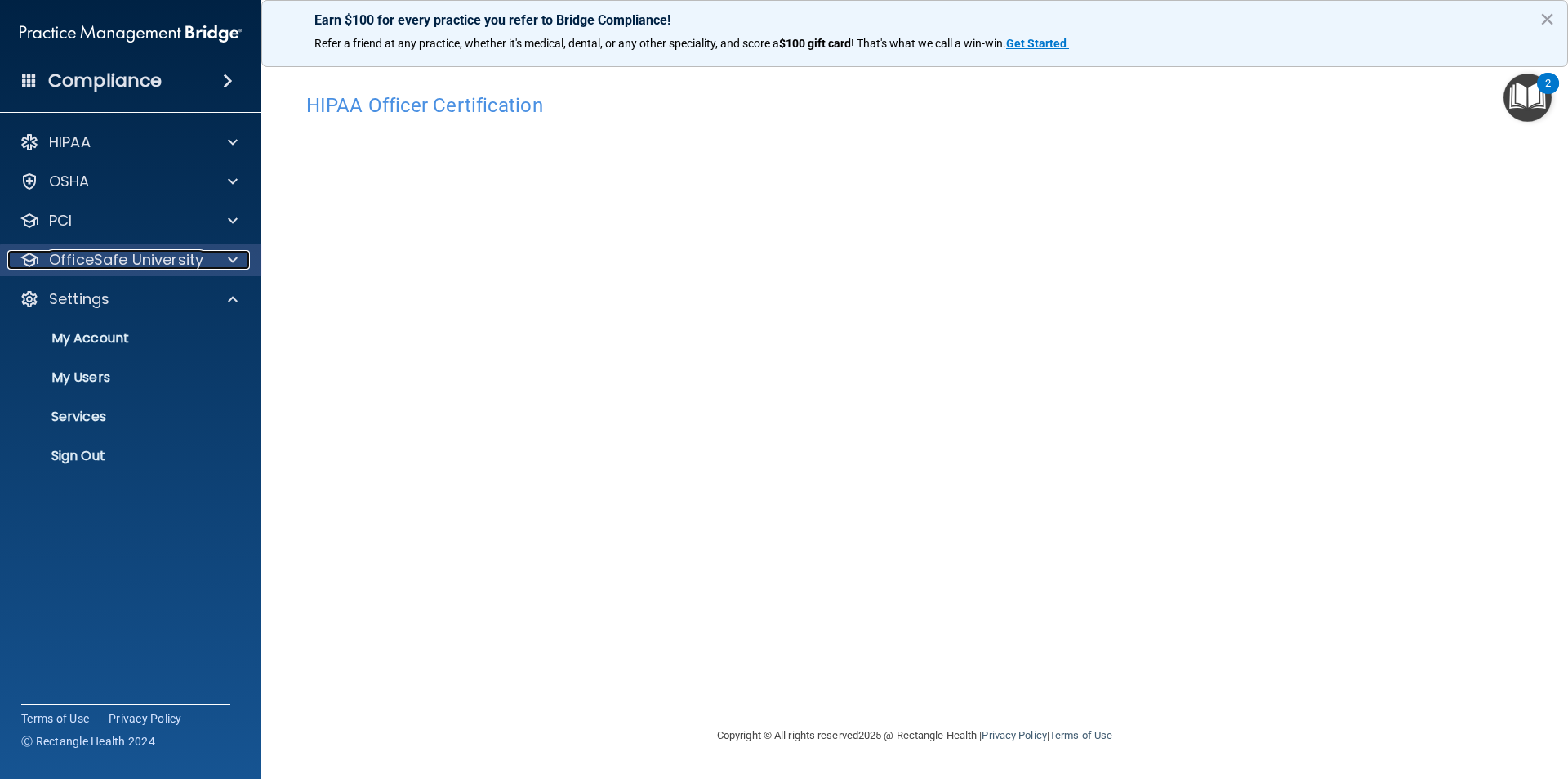
click at [104, 254] on p "OfficeSafe University" at bounding box center [125, 259] width 154 height 20
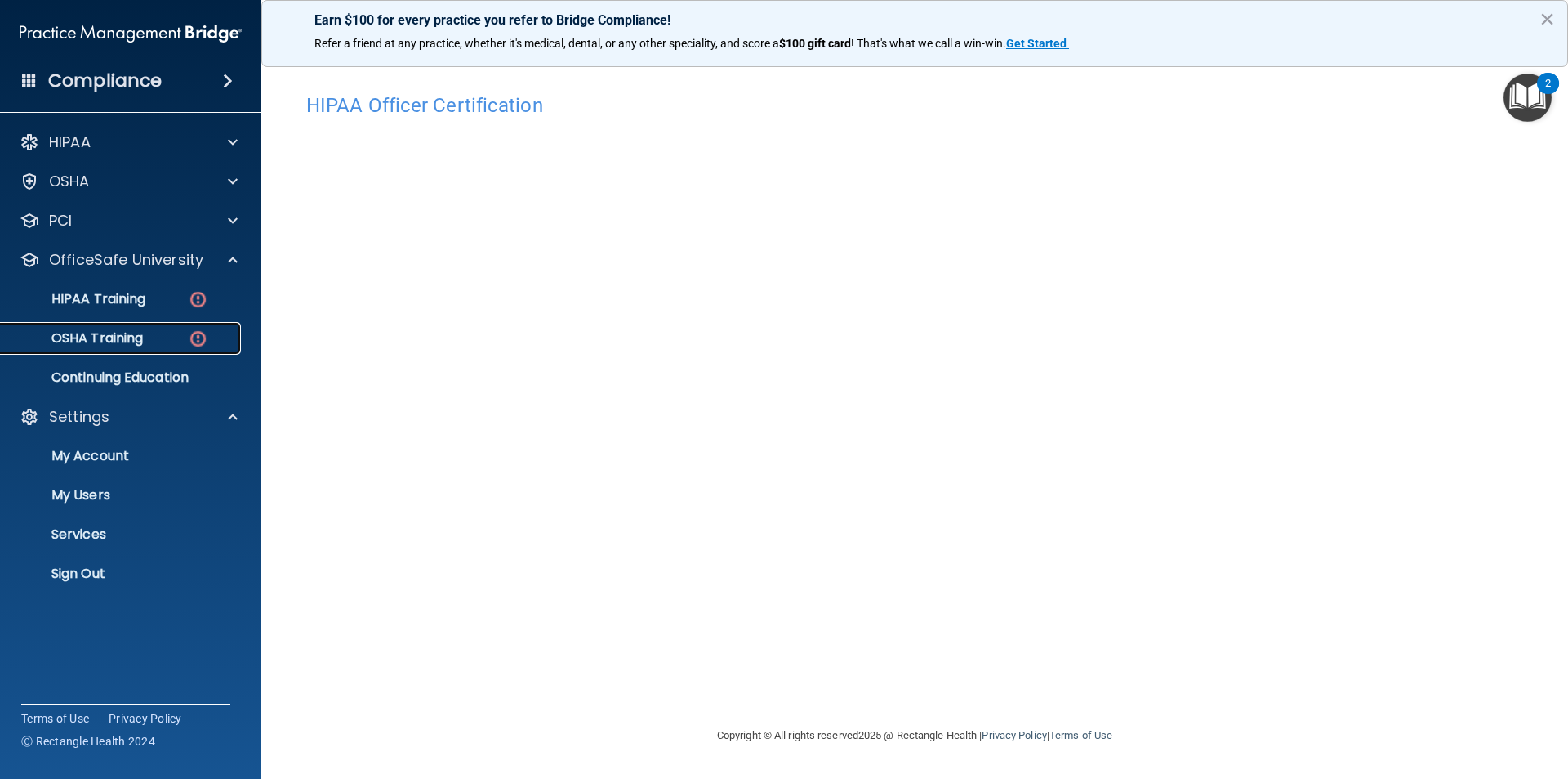
click at [118, 334] on p "OSHA Training" at bounding box center [77, 338] width 132 height 17
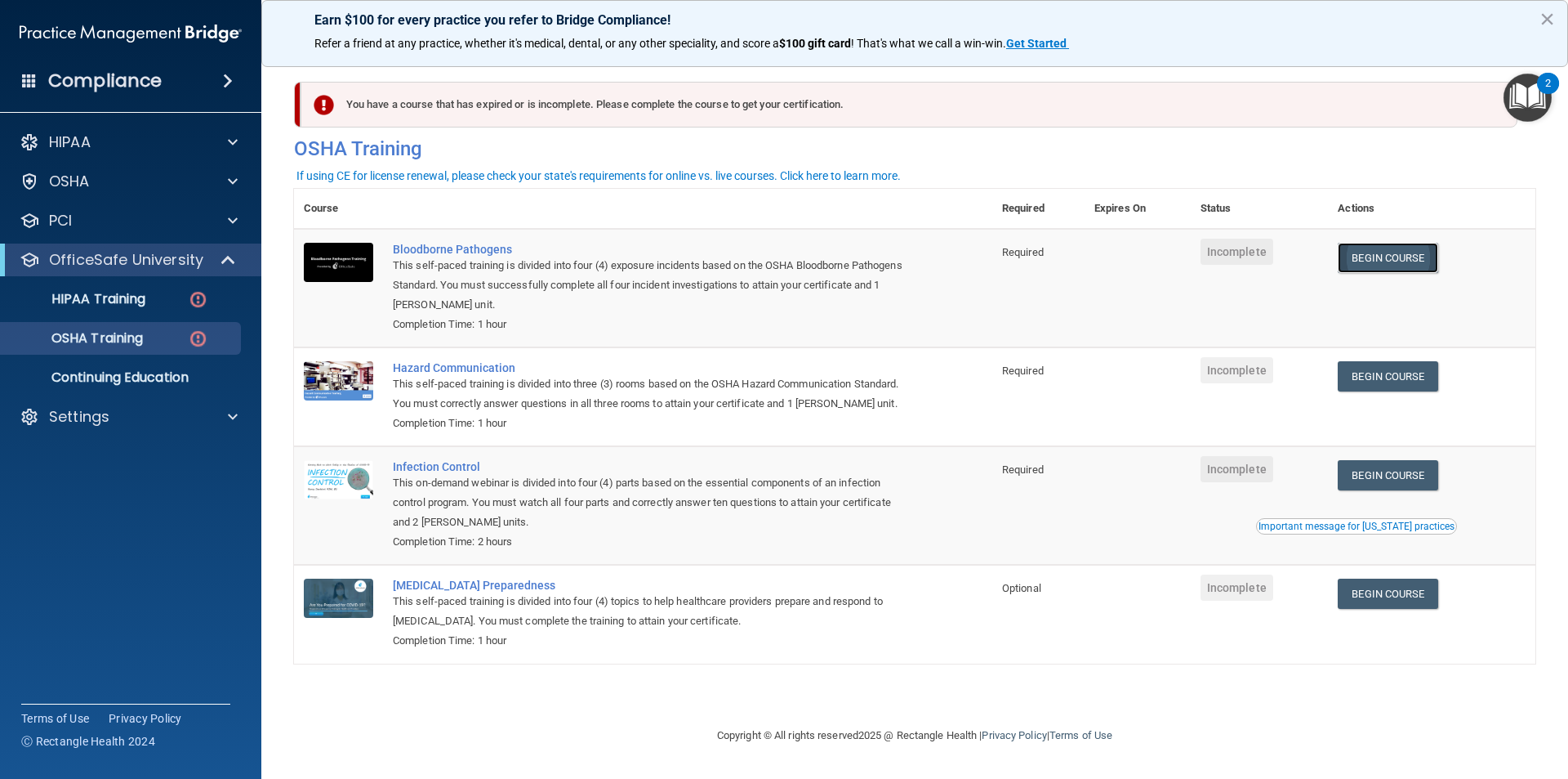
click at [1411, 254] on link "Begin Course" at bounding box center [1388, 258] width 100 height 30
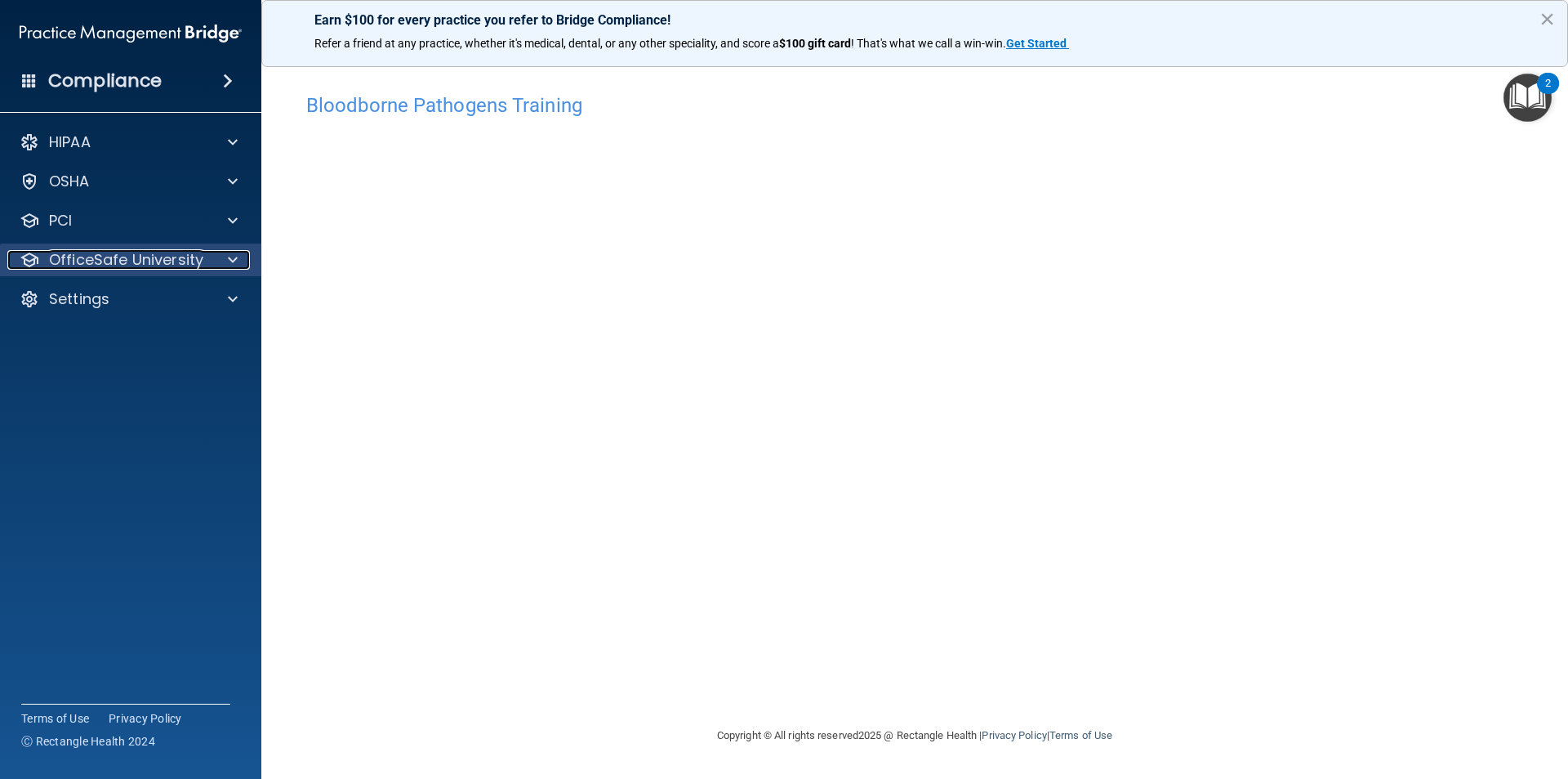
click at [93, 260] on p "OfficeSafe University" at bounding box center [125, 259] width 154 height 20
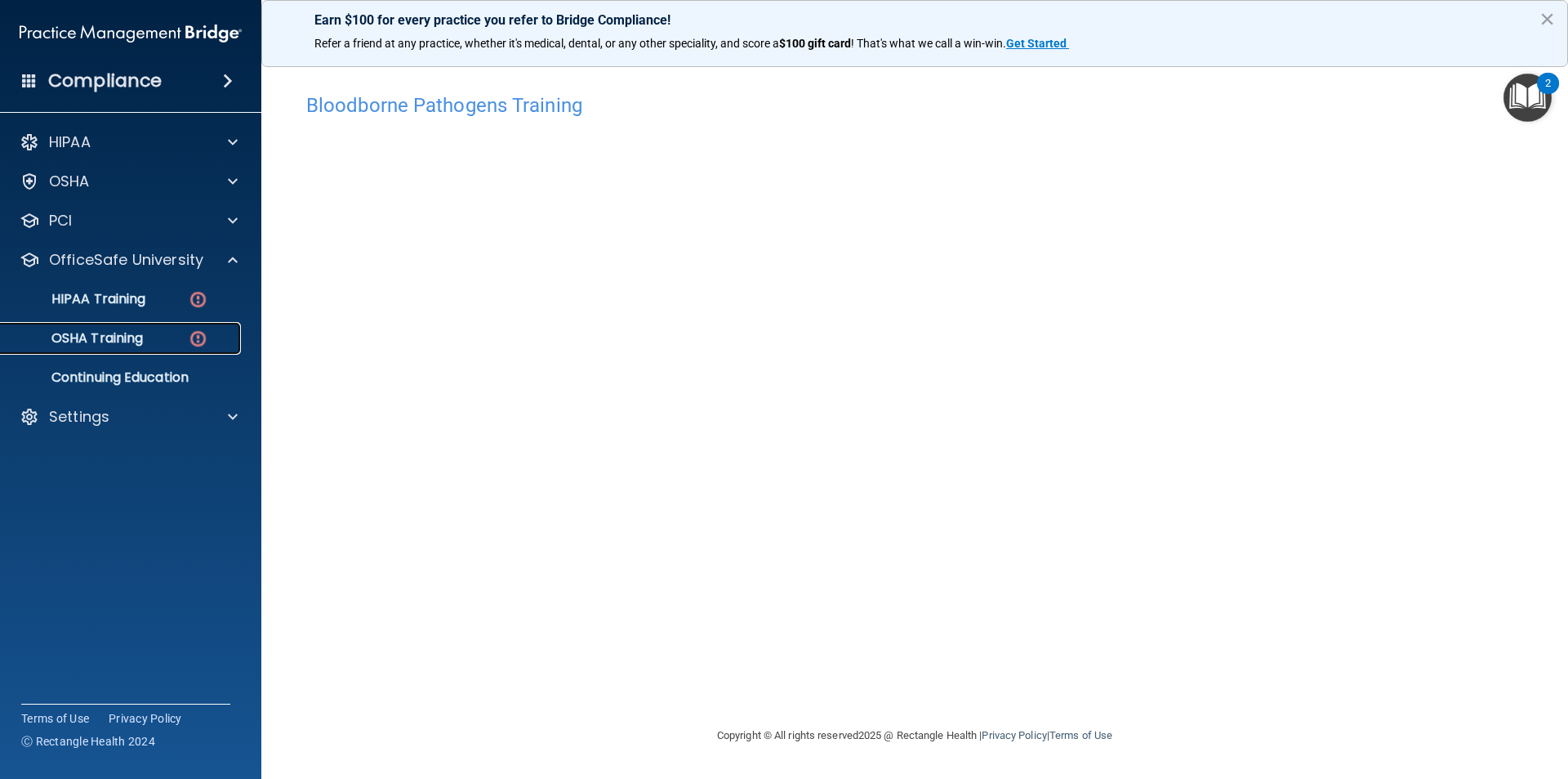
click at [106, 338] on p "OSHA Training" at bounding box center [77, 338] width 132 height 17
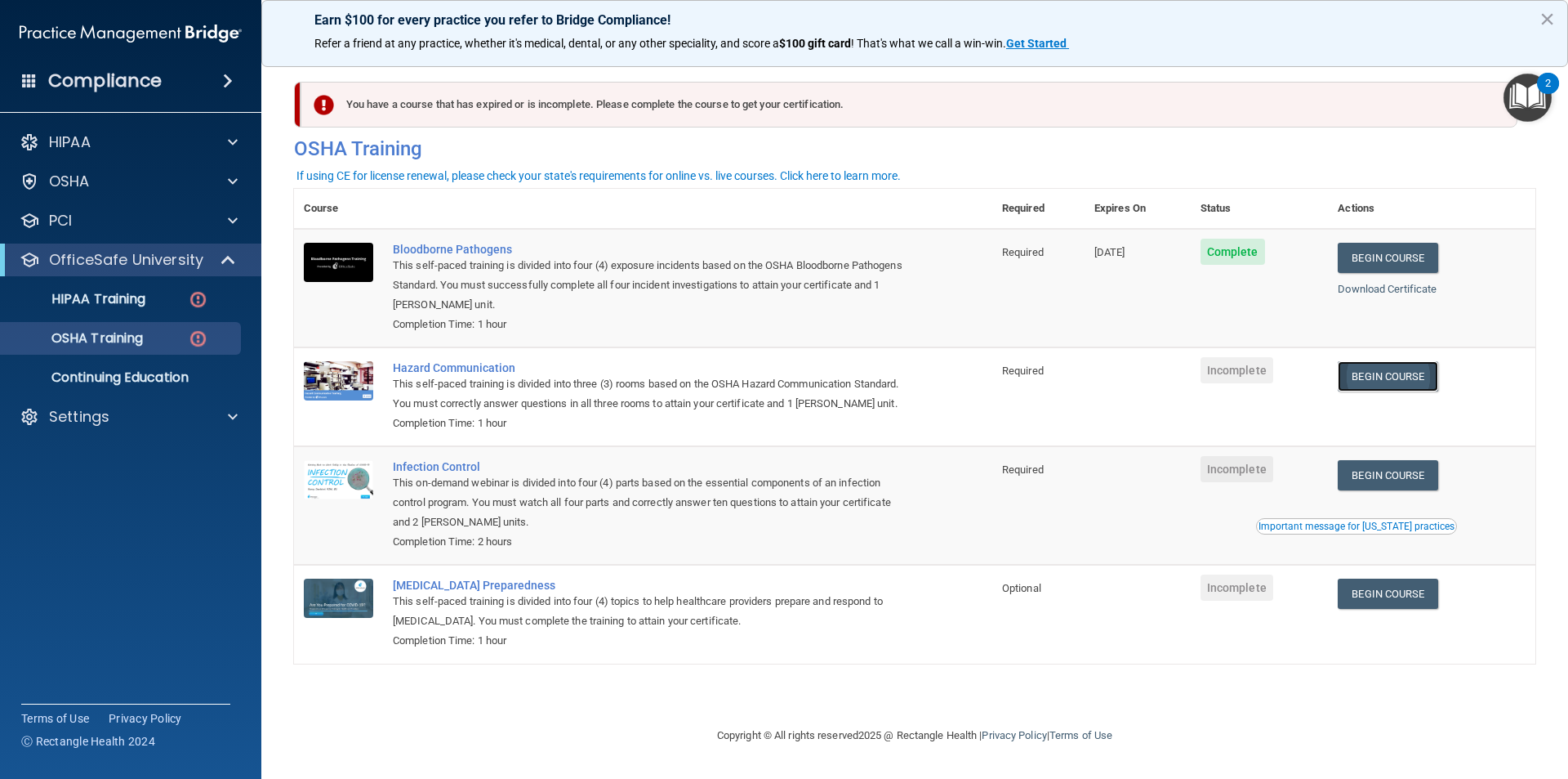
click at [1376, 373] on link "Begin Course" at bounding box center [1388, 376] width 100 height 30
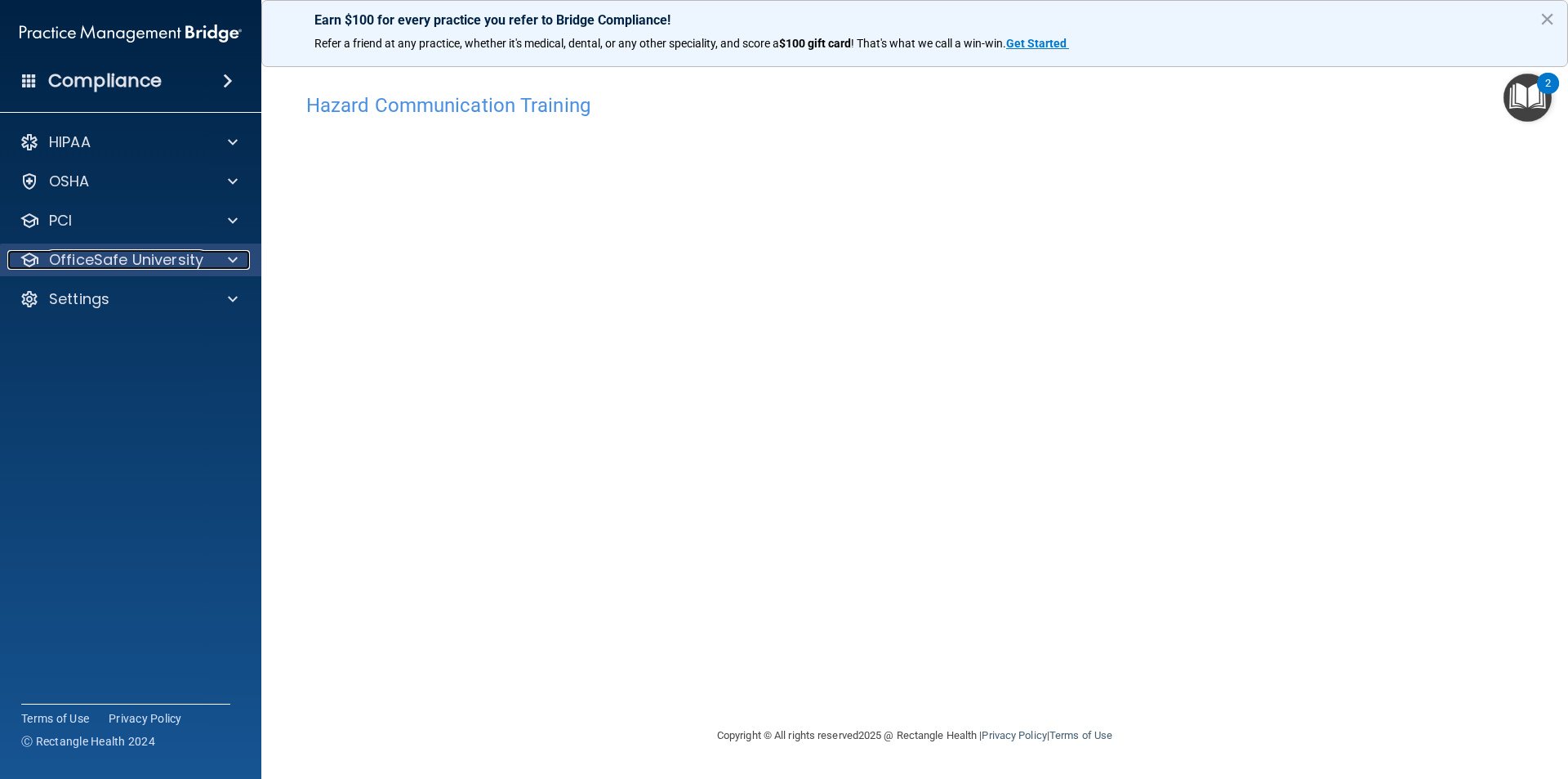
click at [90, 264] on p "OfficeSafe University" at bounding box center [125, 259] width 154 height 20
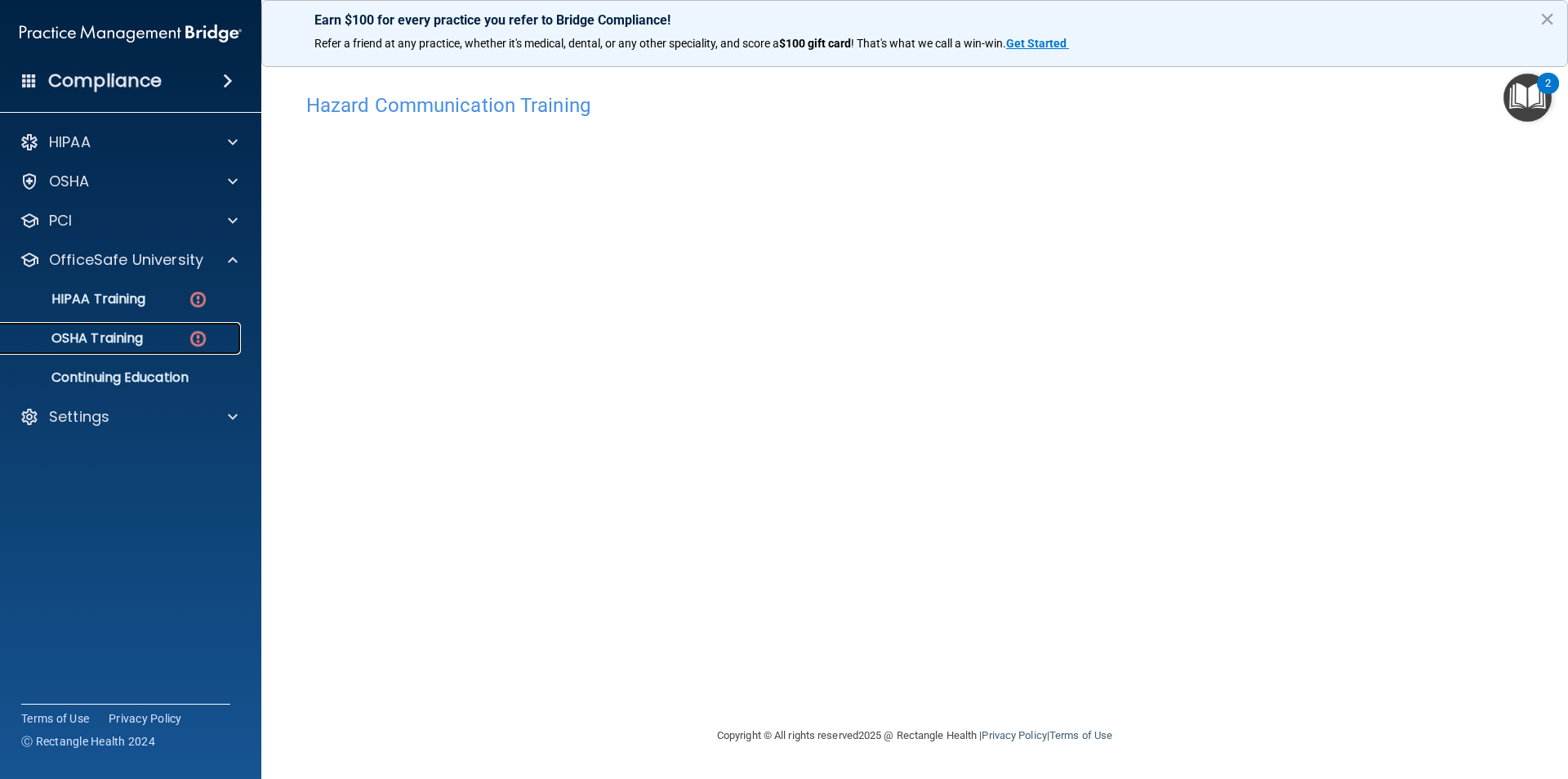
click at [100, 333] on p "OSHA Training" at bounding box center [77, 338] width 132 height 17
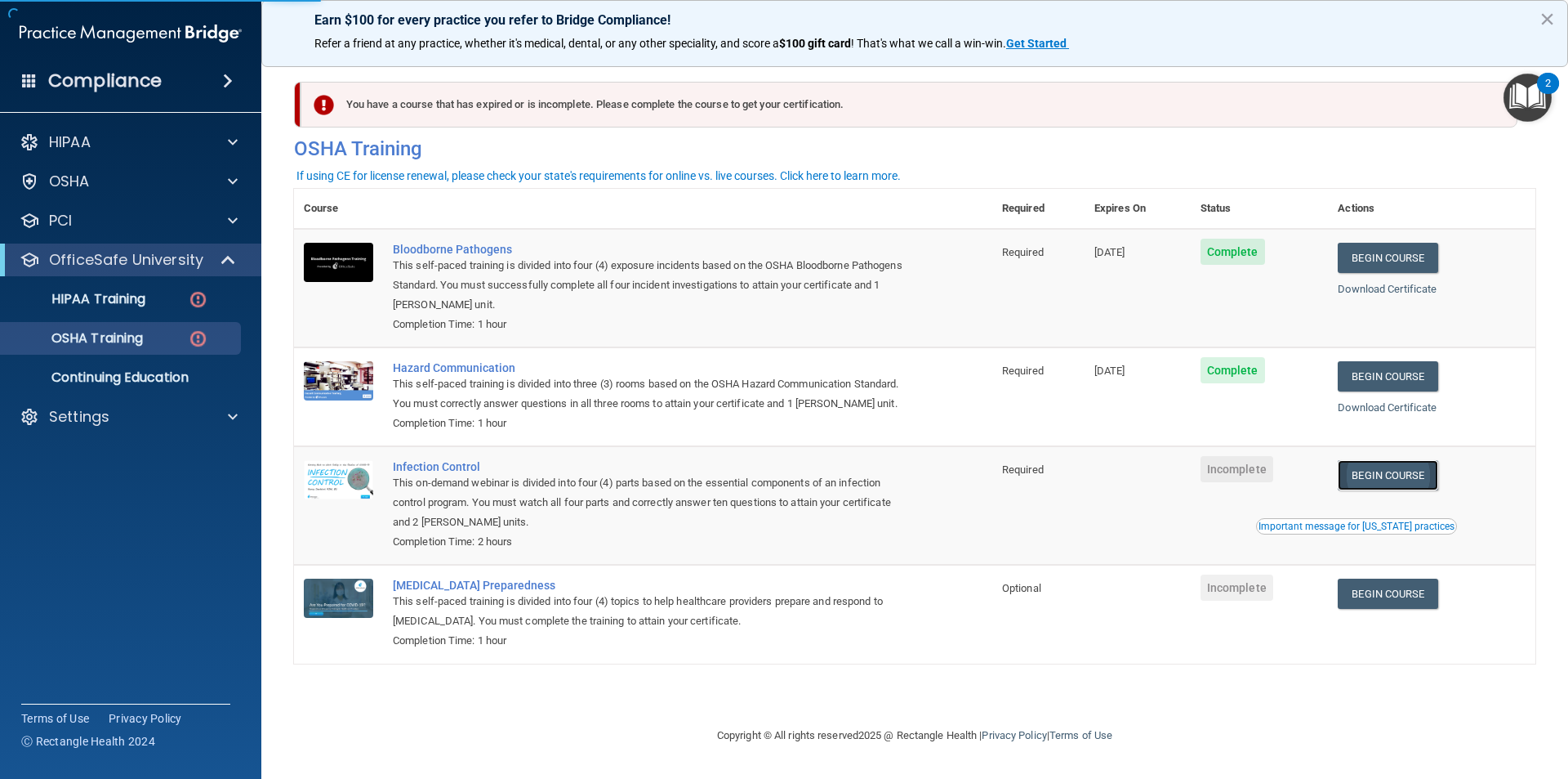
click at [1417, 474] on link "Begin Course" at bounding box center [1388, 474] width 100 height 30
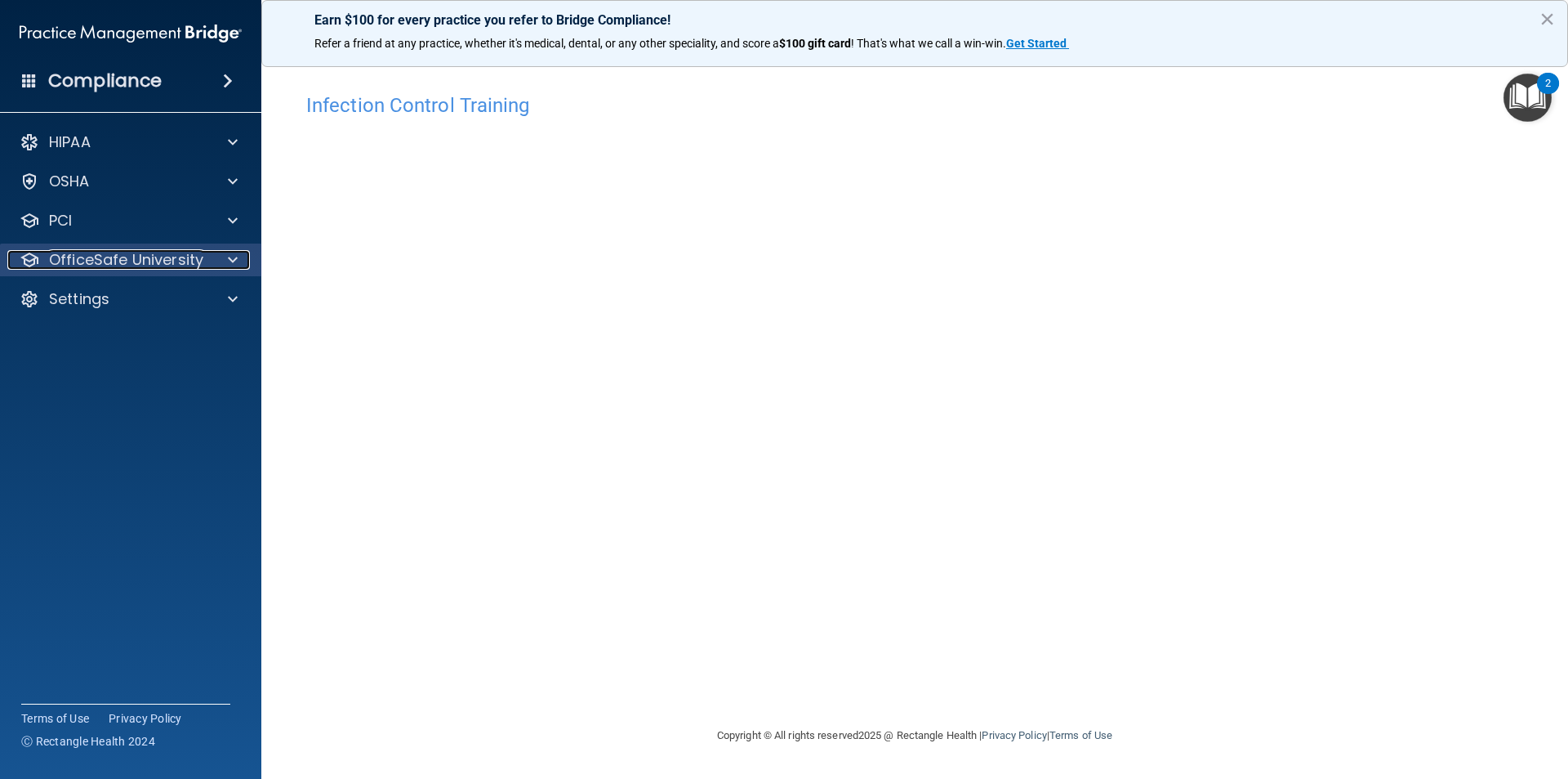
click at [90, 268] on p "OfficeSafe University" at bounding box center [125, 259] width 154 height 20
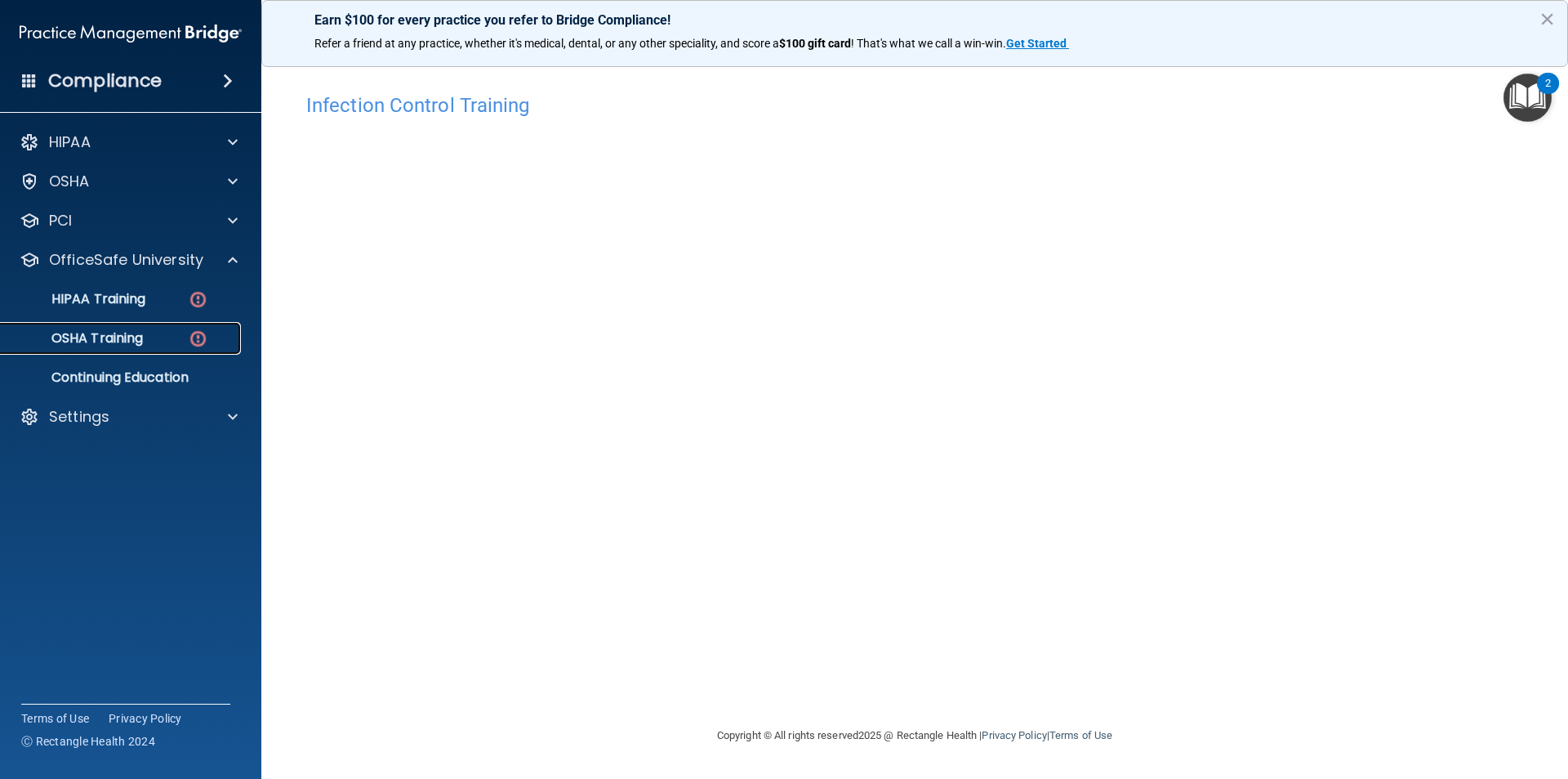
click at [97, 332] on p "OSHA Training" at bounding box center [77, 338] width 132 height 17
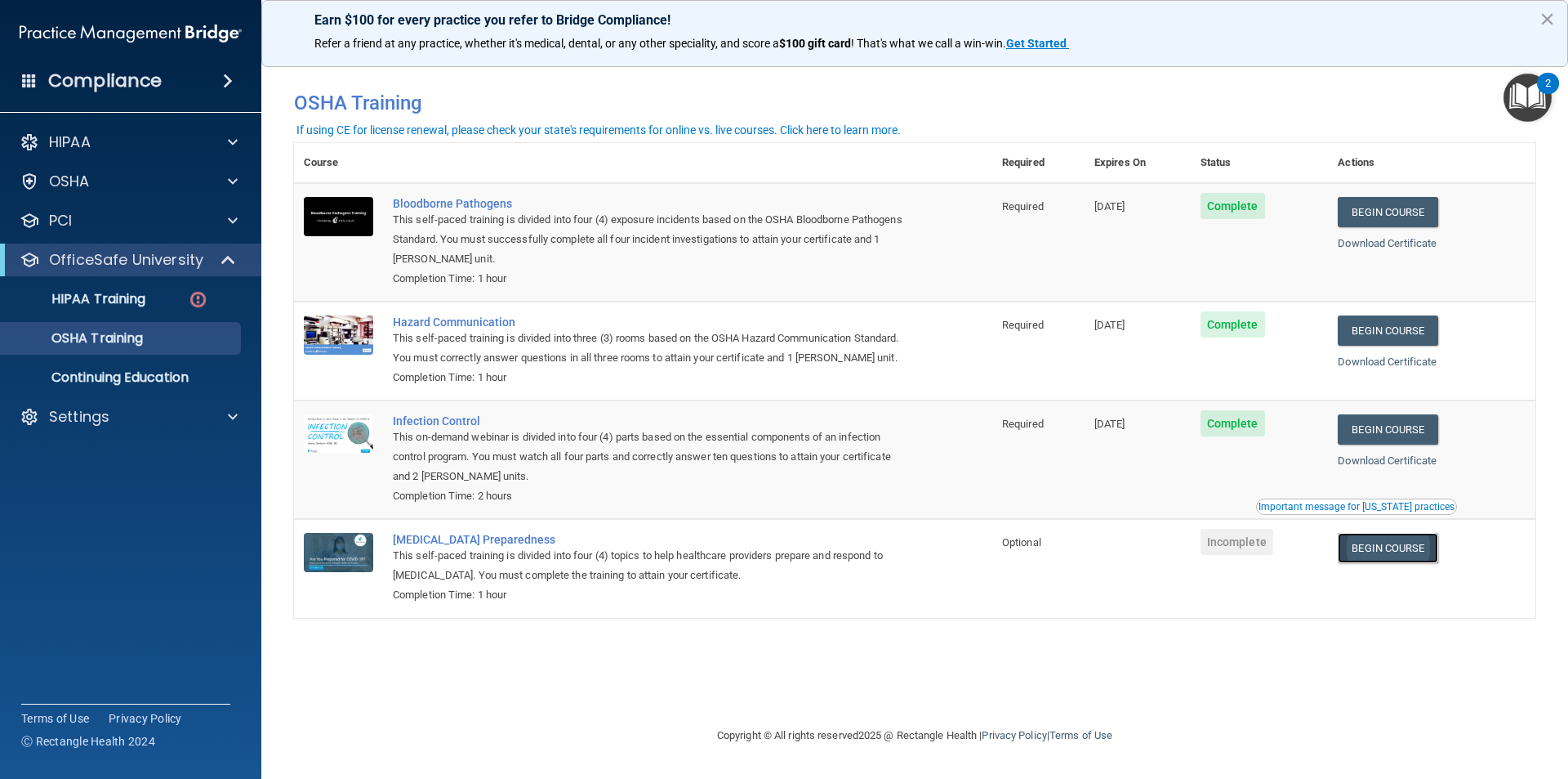
click at [1416, 553] on link "Begin Course" at bounding box center [1388, 547] width 100 height 30
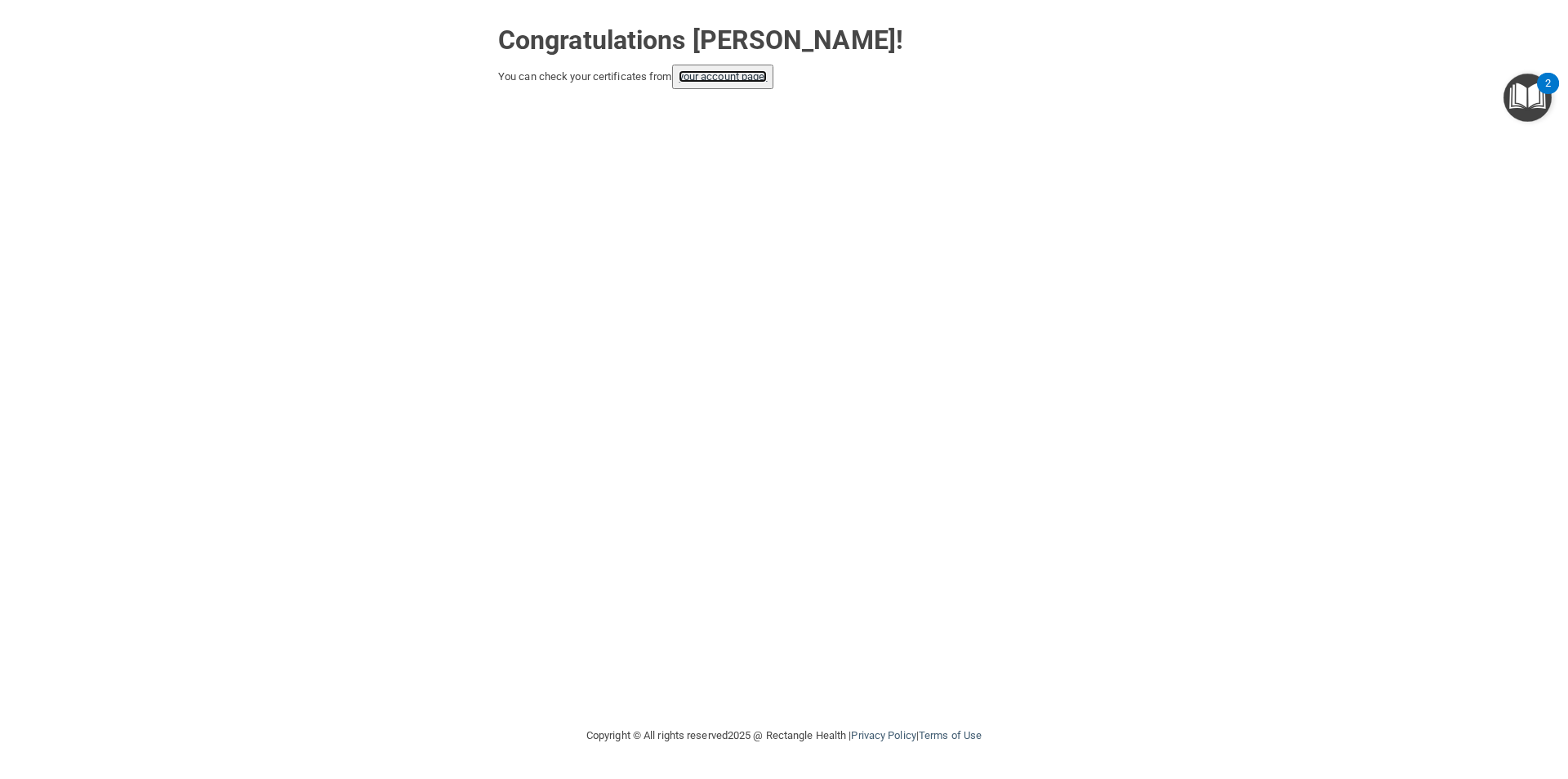
click at [724, 77] on link "your account page!" at bounding box center [723, 77] width 89 height 12
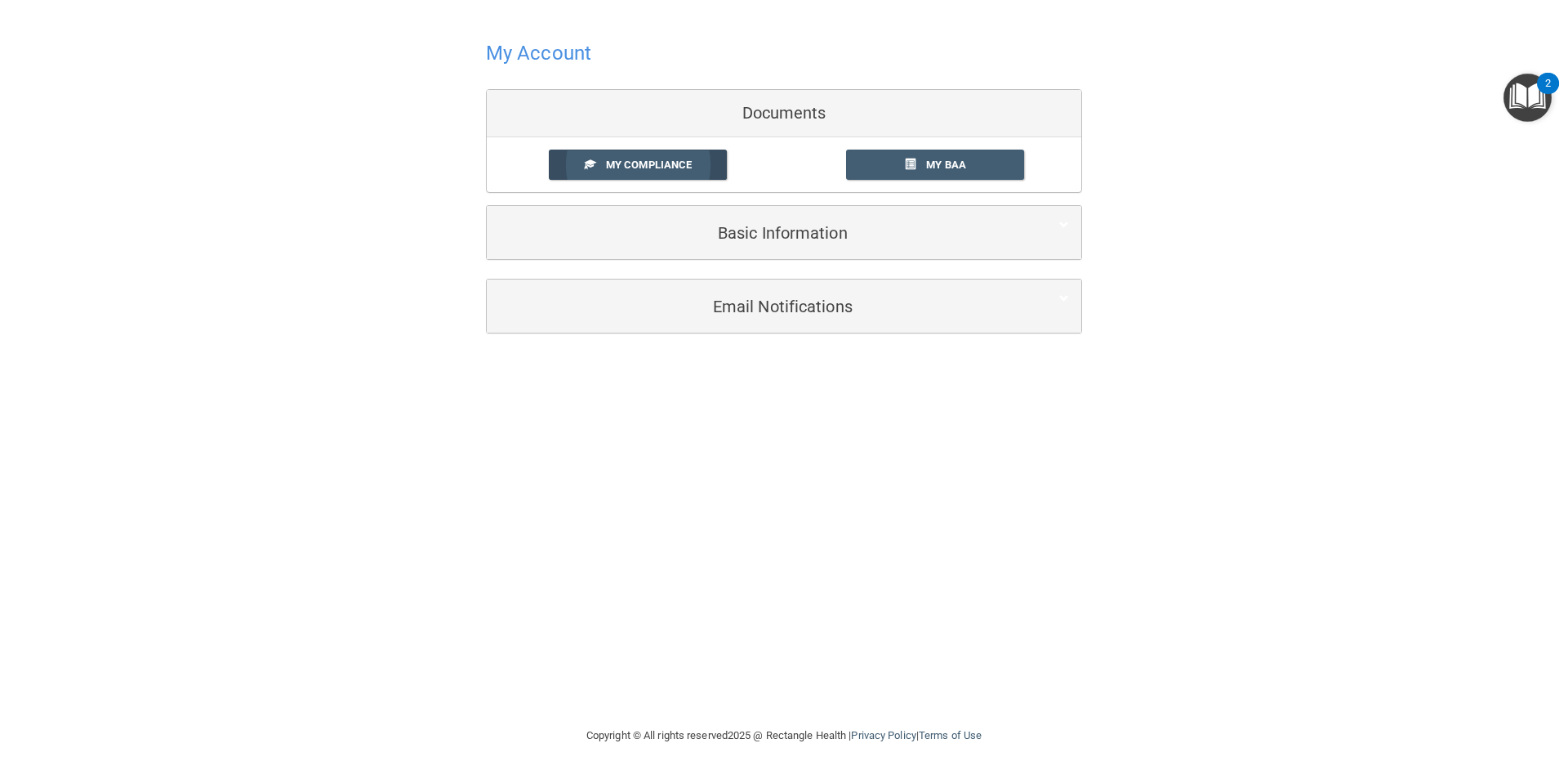
click at [657, 159] on span "My Compliance" at bounding box center [649, 165] width 86 height 12
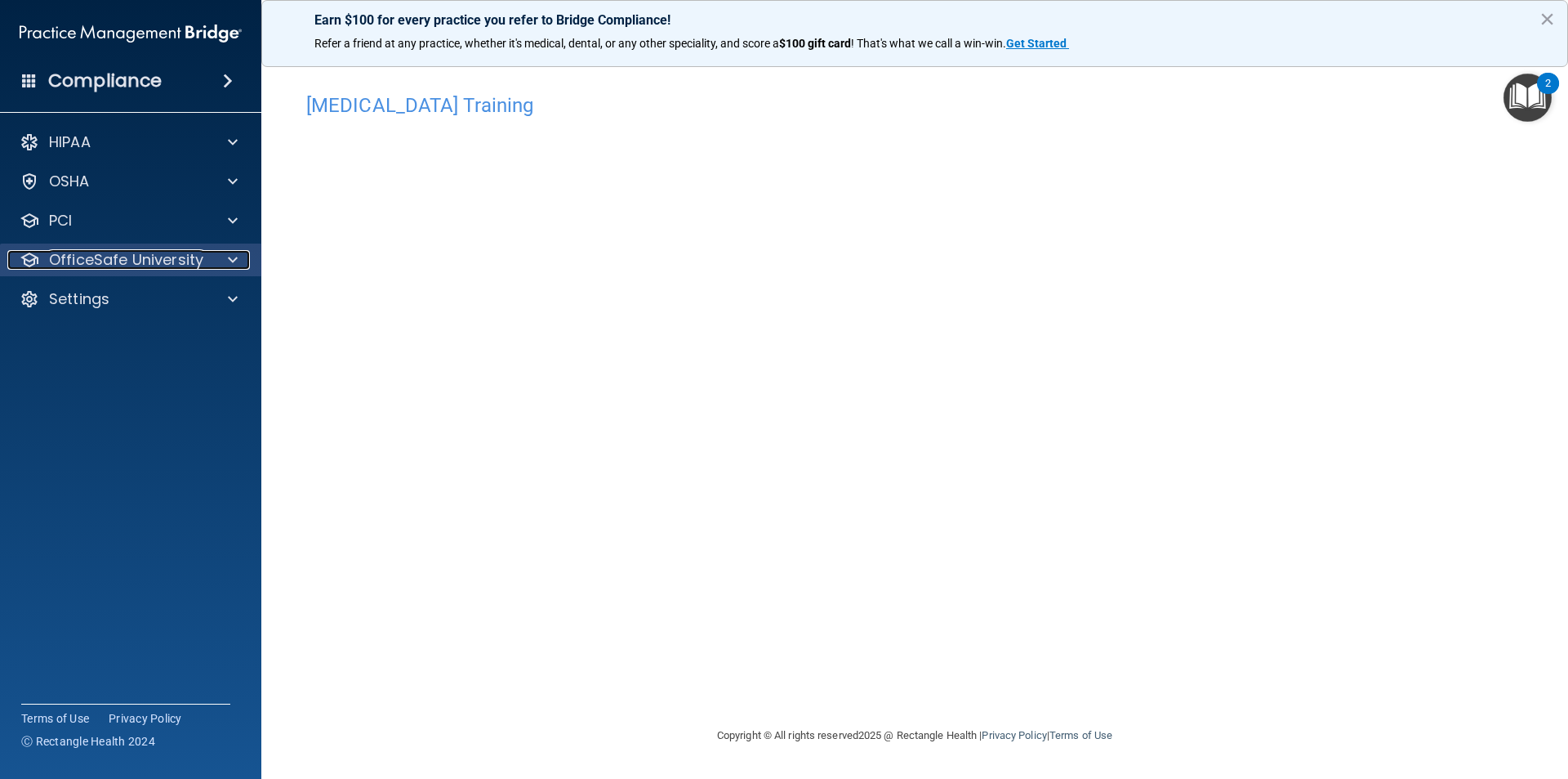
click at [86, 262] on p "OfficeSafe University" at bounding box center [125, 259] width 154 height 20
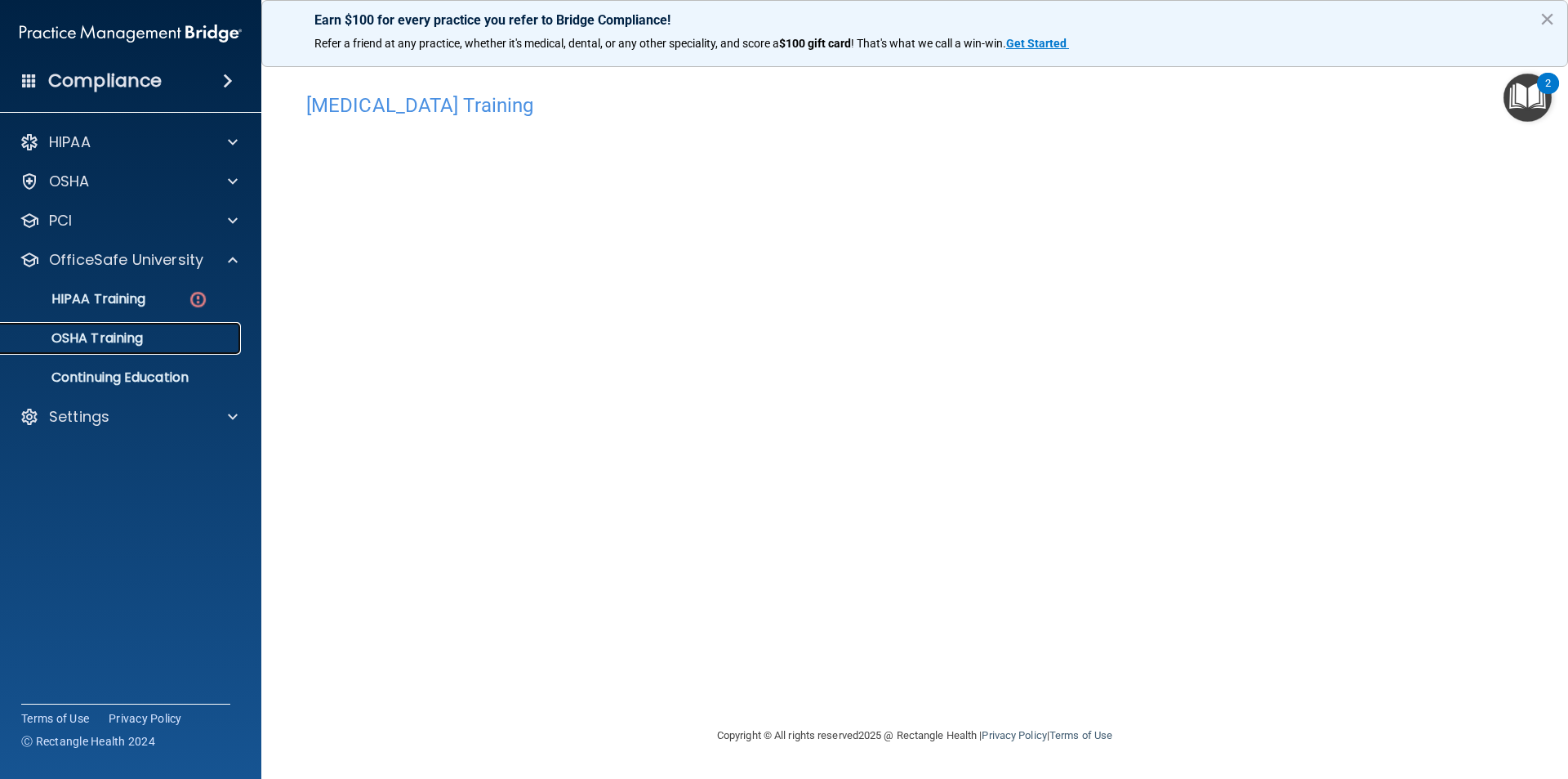
click at [84, 340] on p "OSHA Training" at bounding box center [77, 338] width 132 height 17
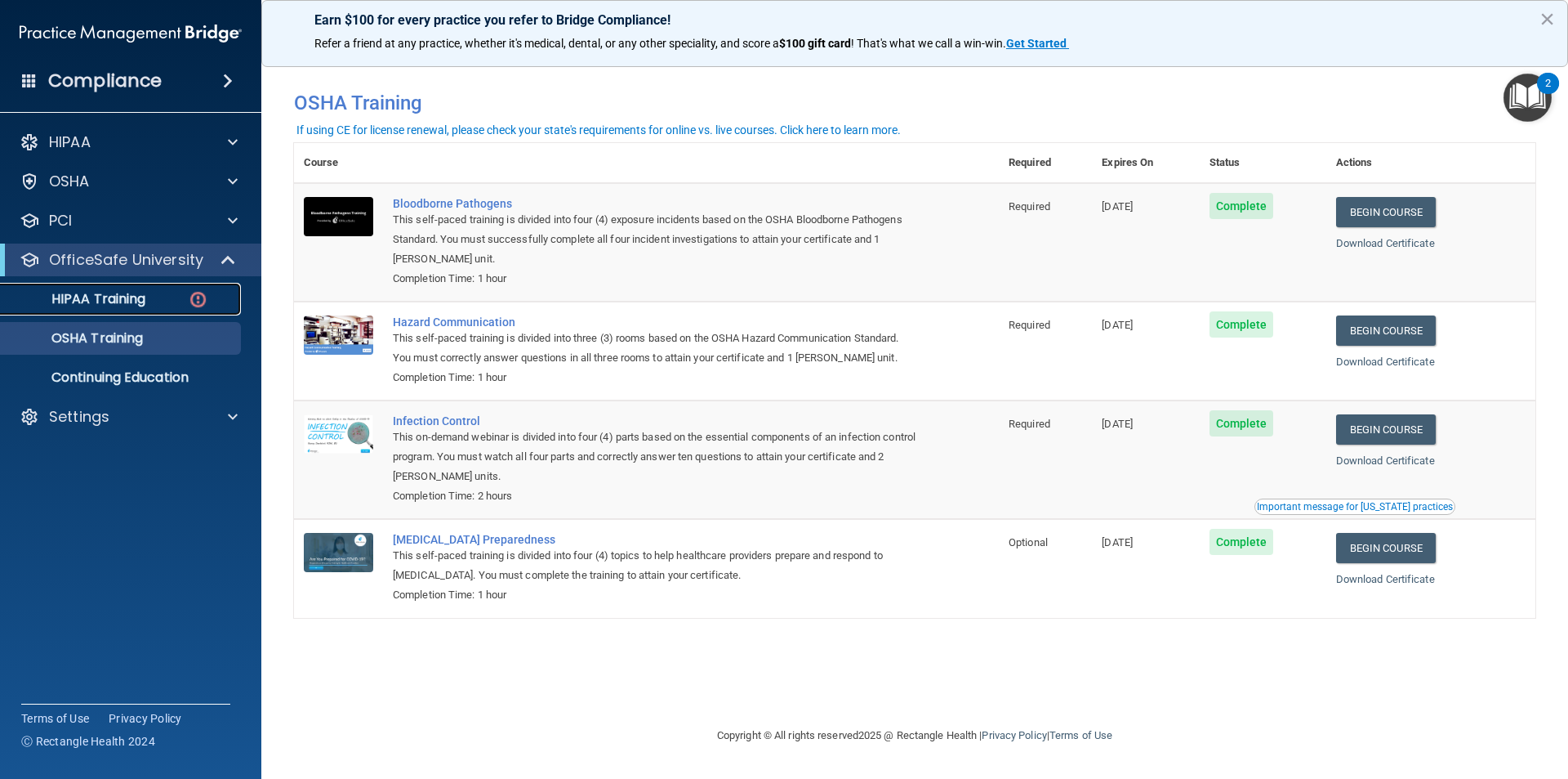
click at [87, 296] on p "HIPAA Training" at bounding box center [77, 299] width 135 height 17
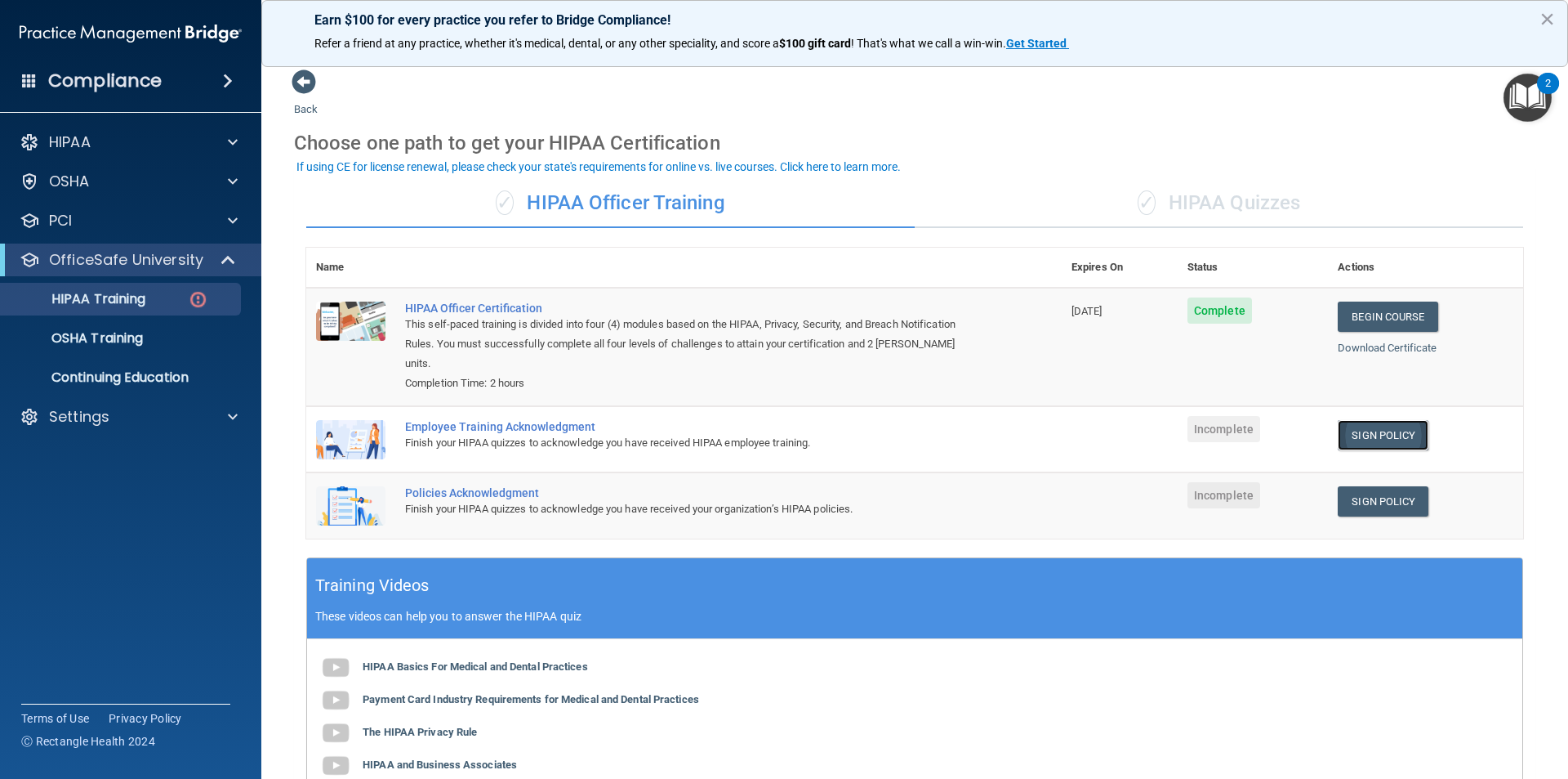
click at [1379, 420] on link "Sign Policy" at bounding box center [1384, 434] width 90 height 30
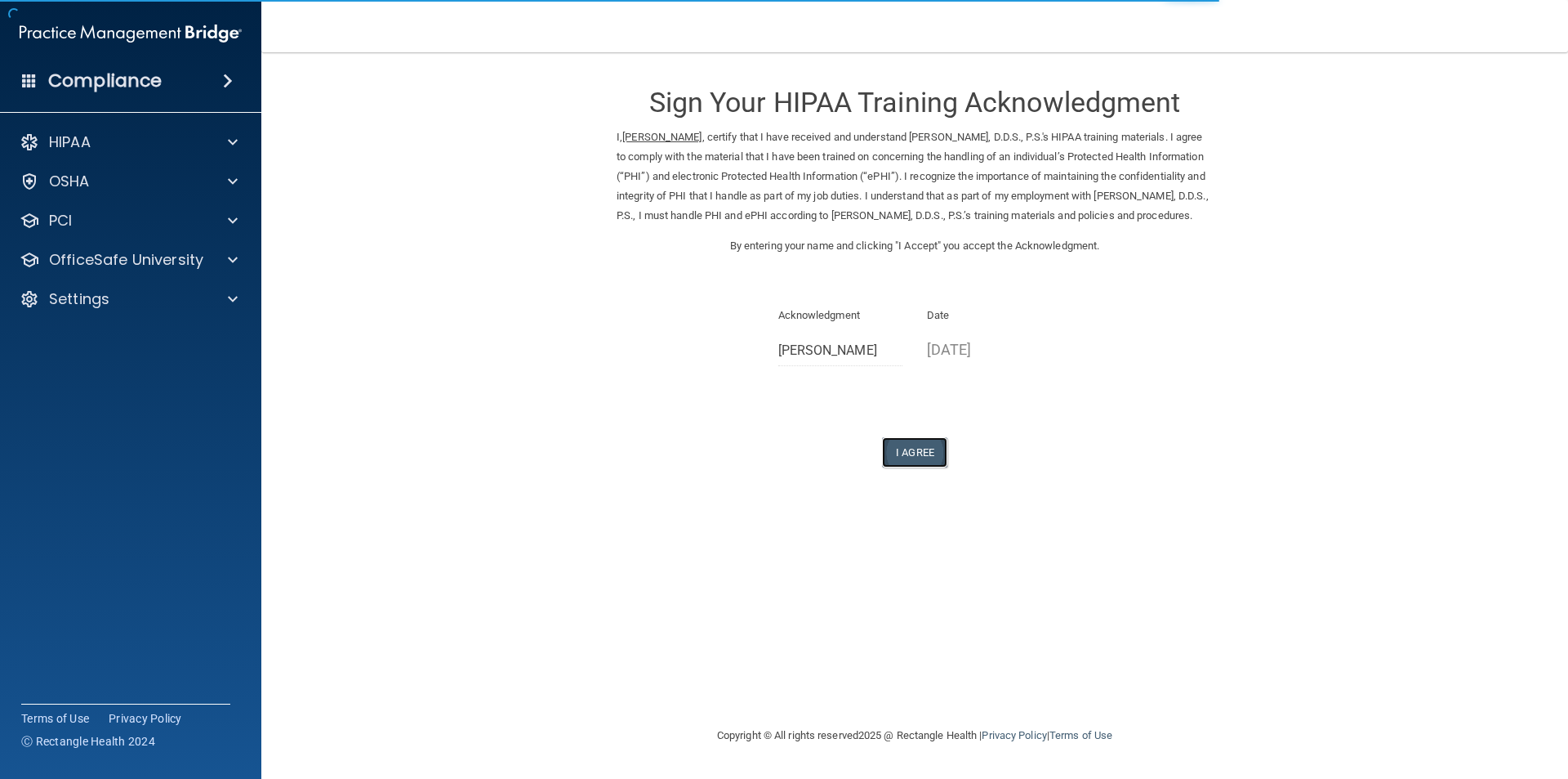
click at [921, 467] on button "I Agree" at bounding box center [915, 452] width 65 height 30
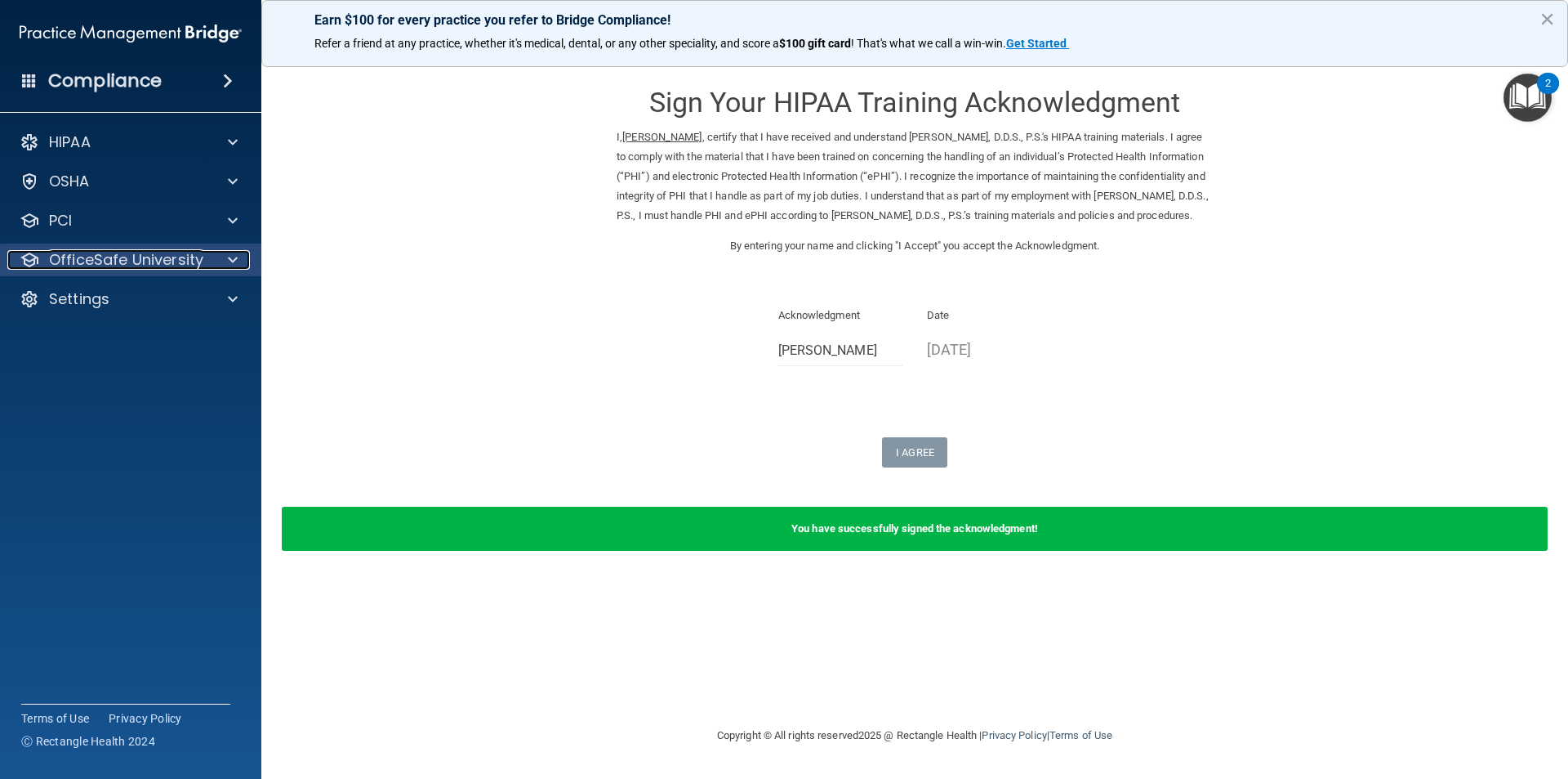
click at [117, 256] on p "OfficeSafe University" at bounding box center [125, 259] width 154 height 20
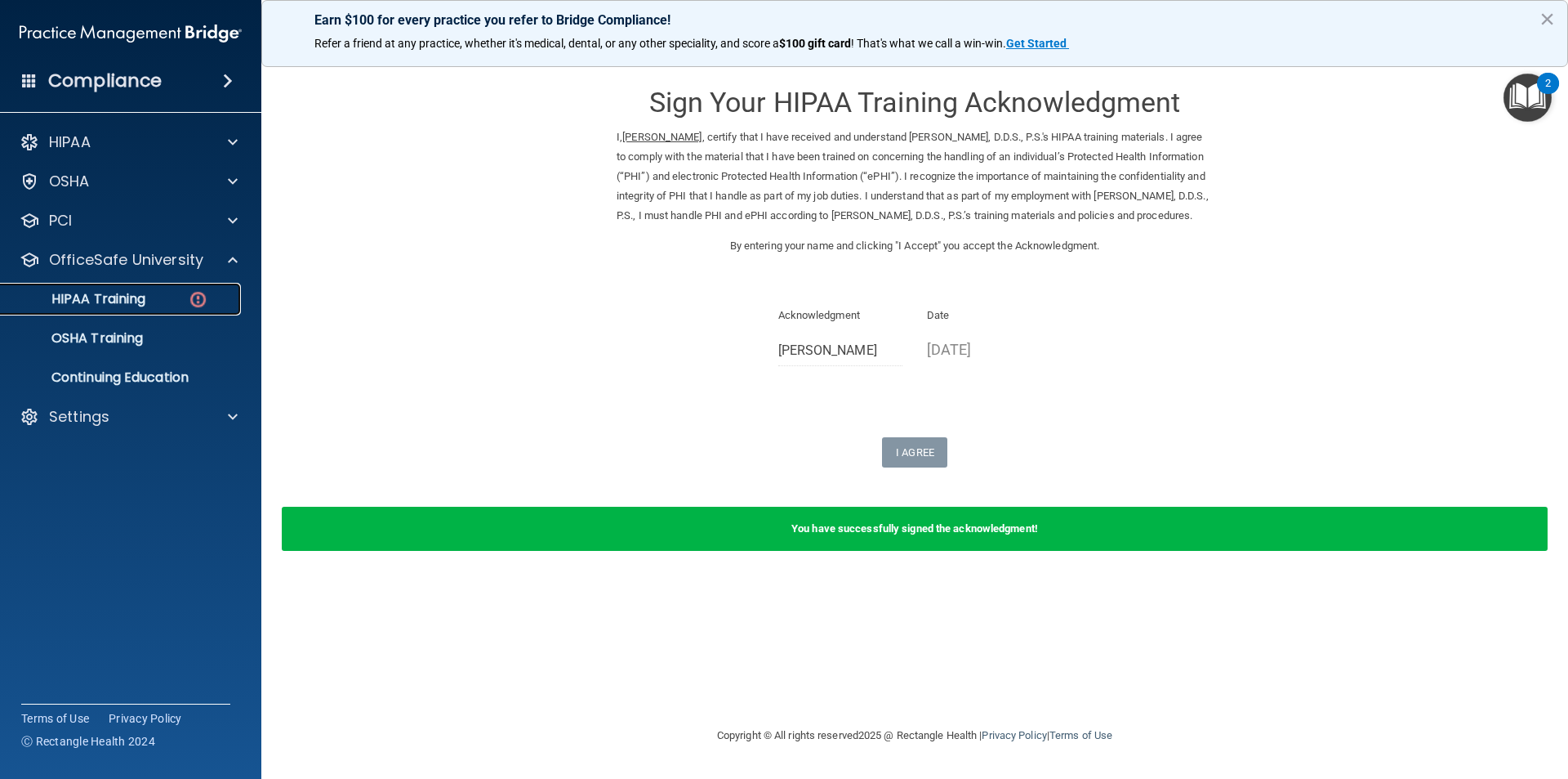
click at [107, 294] on p "HIPAA Training" at bounding box center [77, 299] width 135 height 17
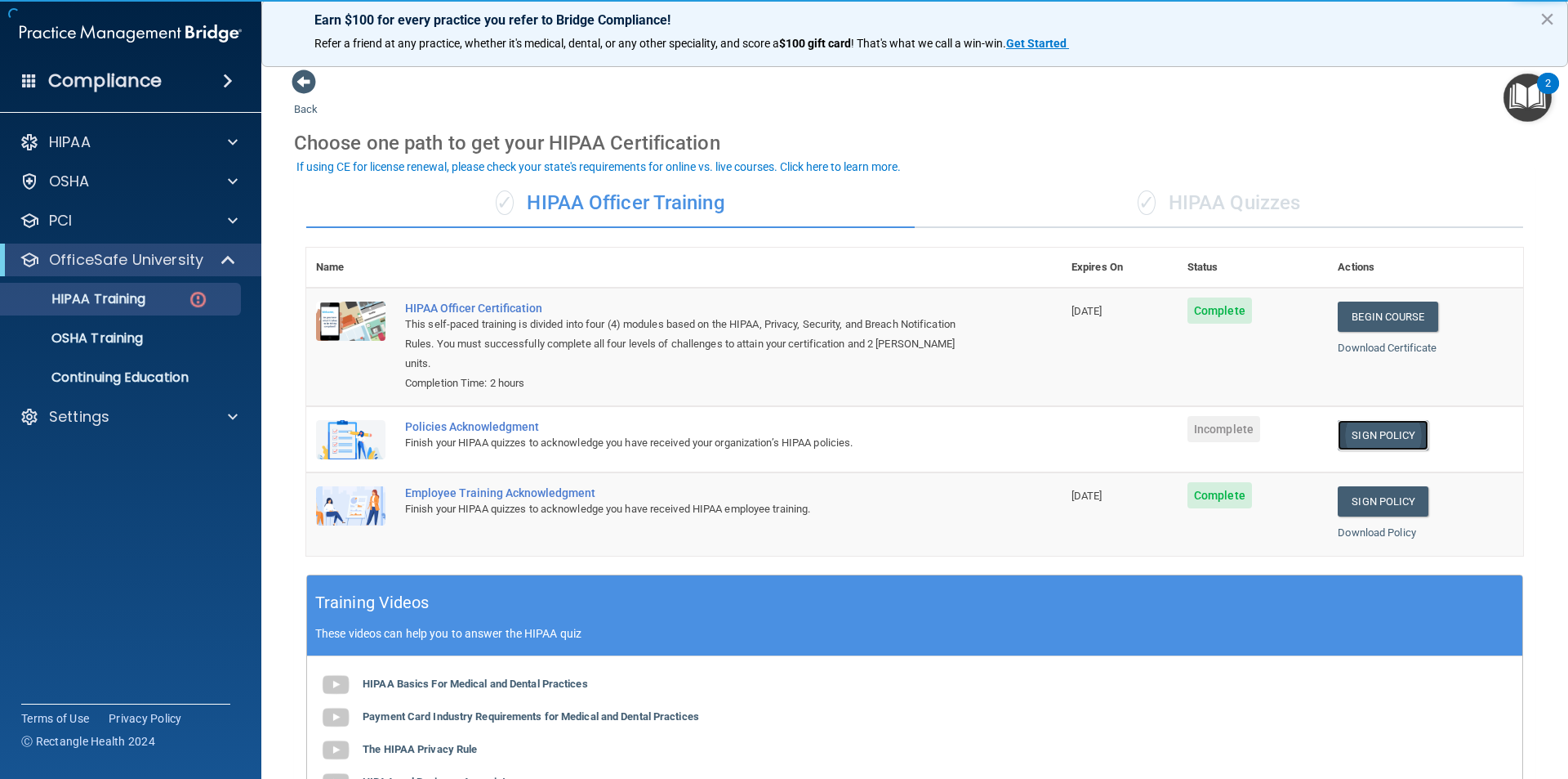
click at [1377, 424] on link "Sign Policy" at bounding box center [1384, 434] width 90 height 30
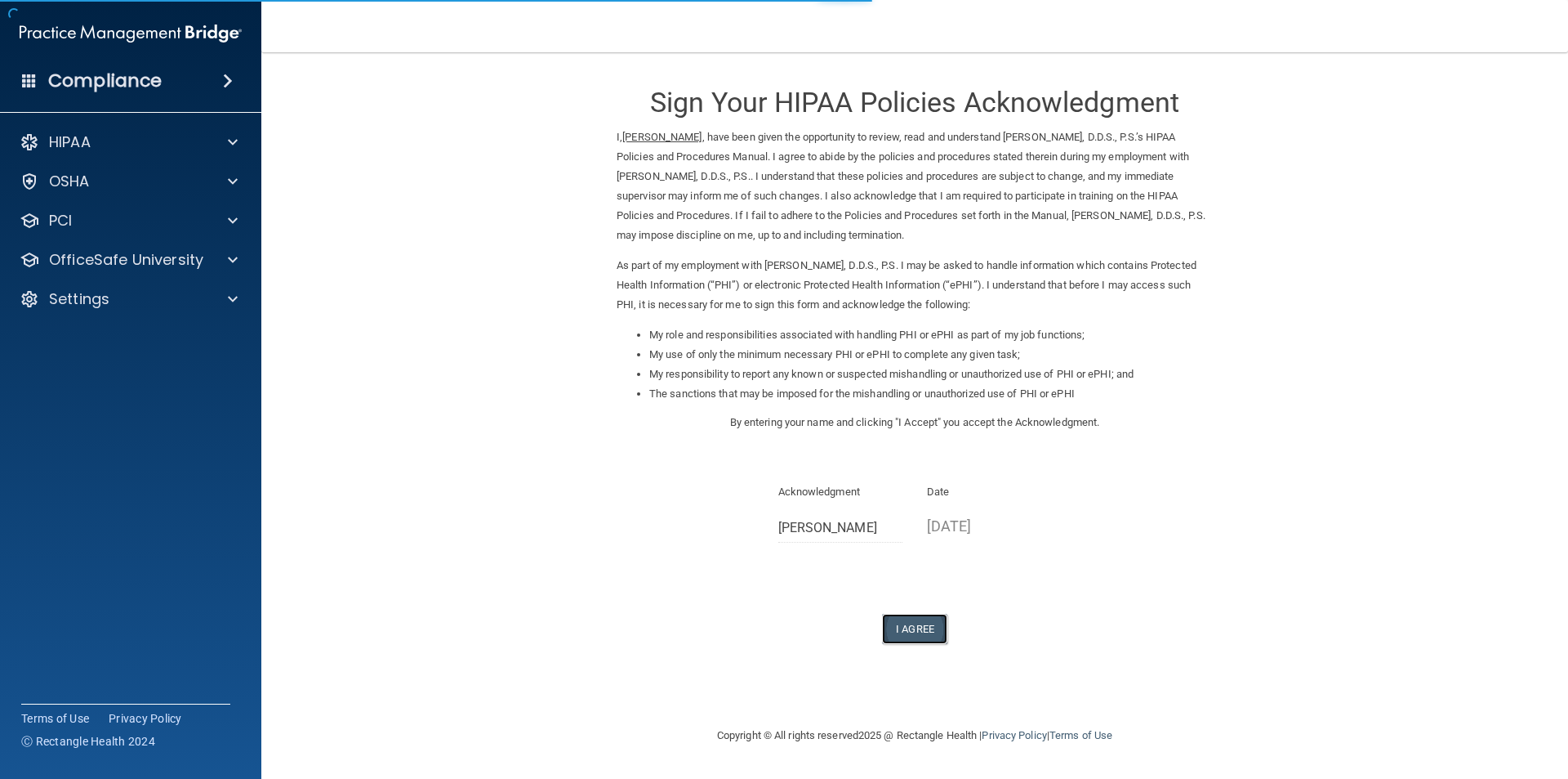
click at [932, 634] on button "I Agree" at bounding box center [915, 628] width 65 height 30
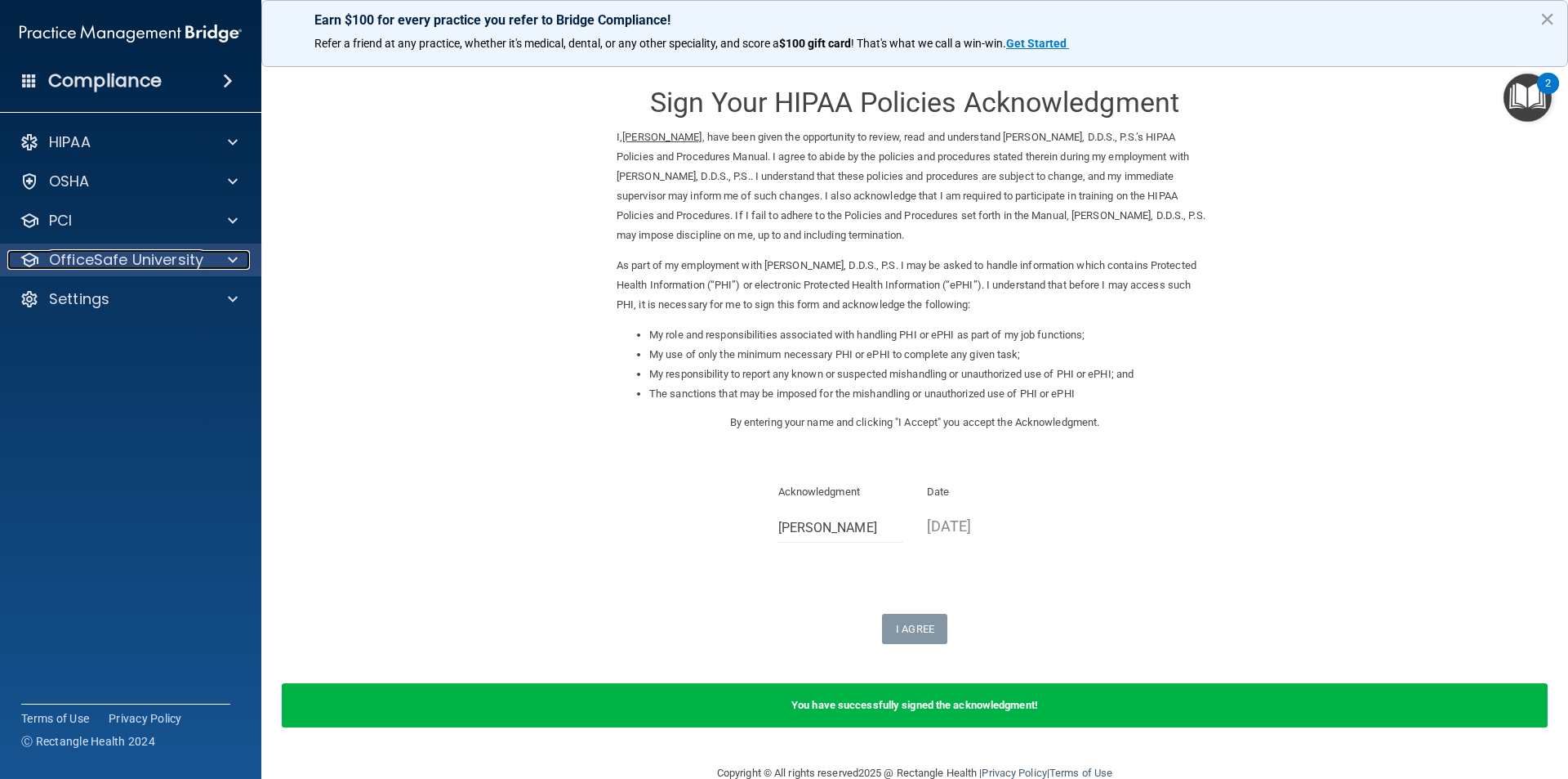
click at [87, 261] on p "OfficeSafe University" at bounding box center [125, 259] width 154 height 20
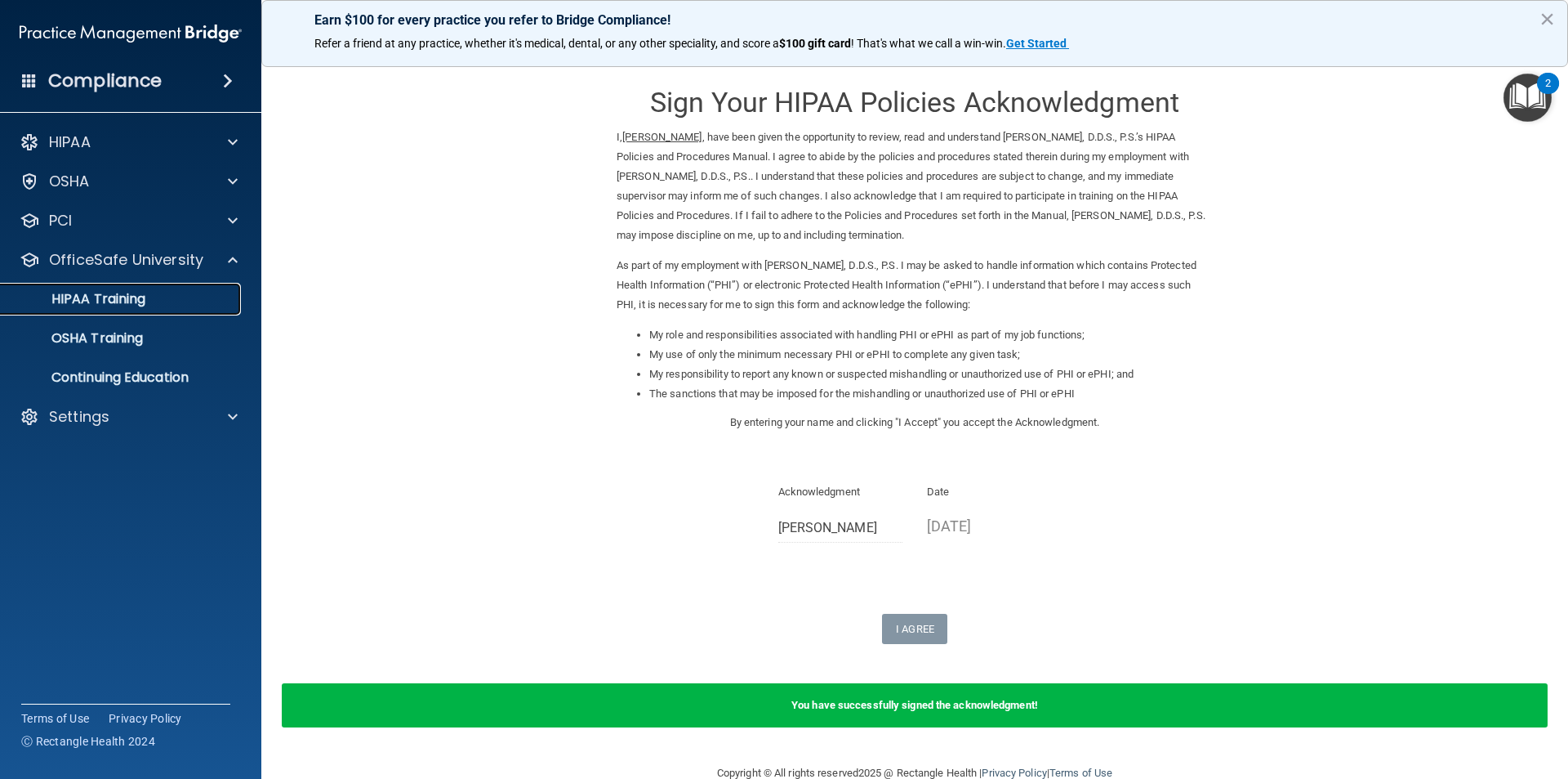
click at [104, 297] on p "HIPAA Training" at bounding box center [77, 299] width 135 height 17
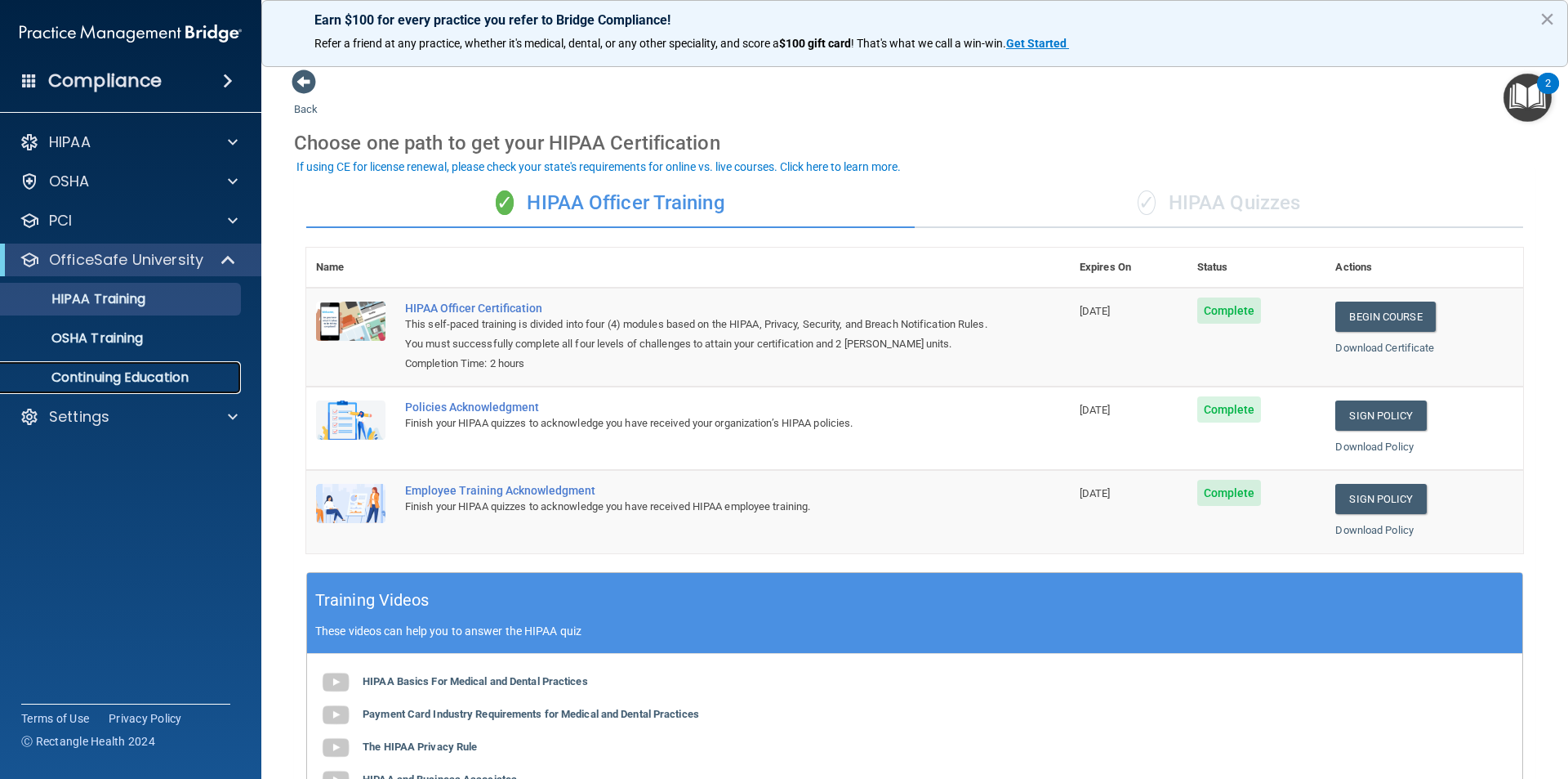
click at [100, 382] on p "Continuing Education" at bounding box center [122, 377] width 223 height 17
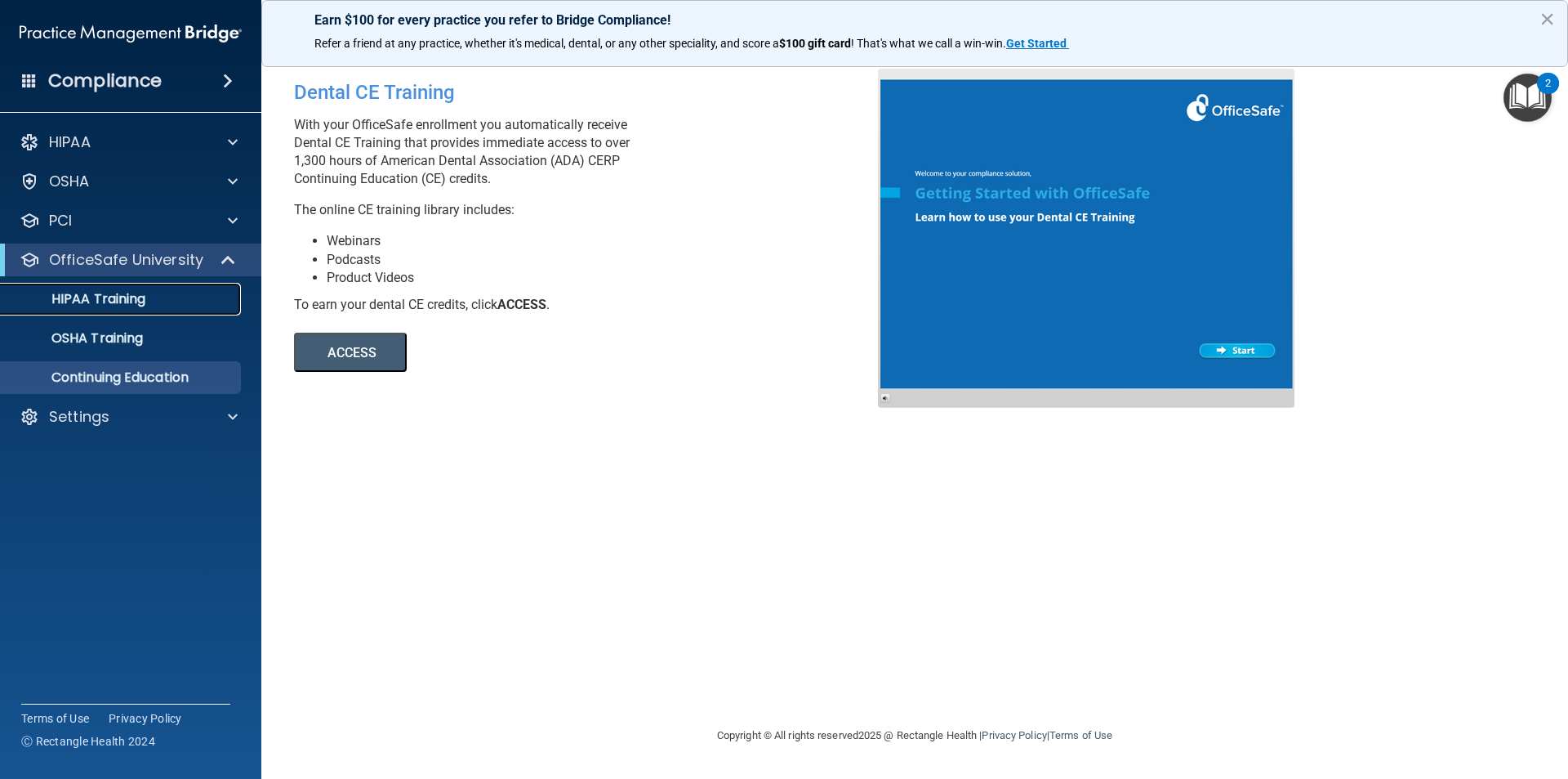
click at [115, 298] on p "HIPAA Training" at bounding box center [77, 299] width 135 height 17
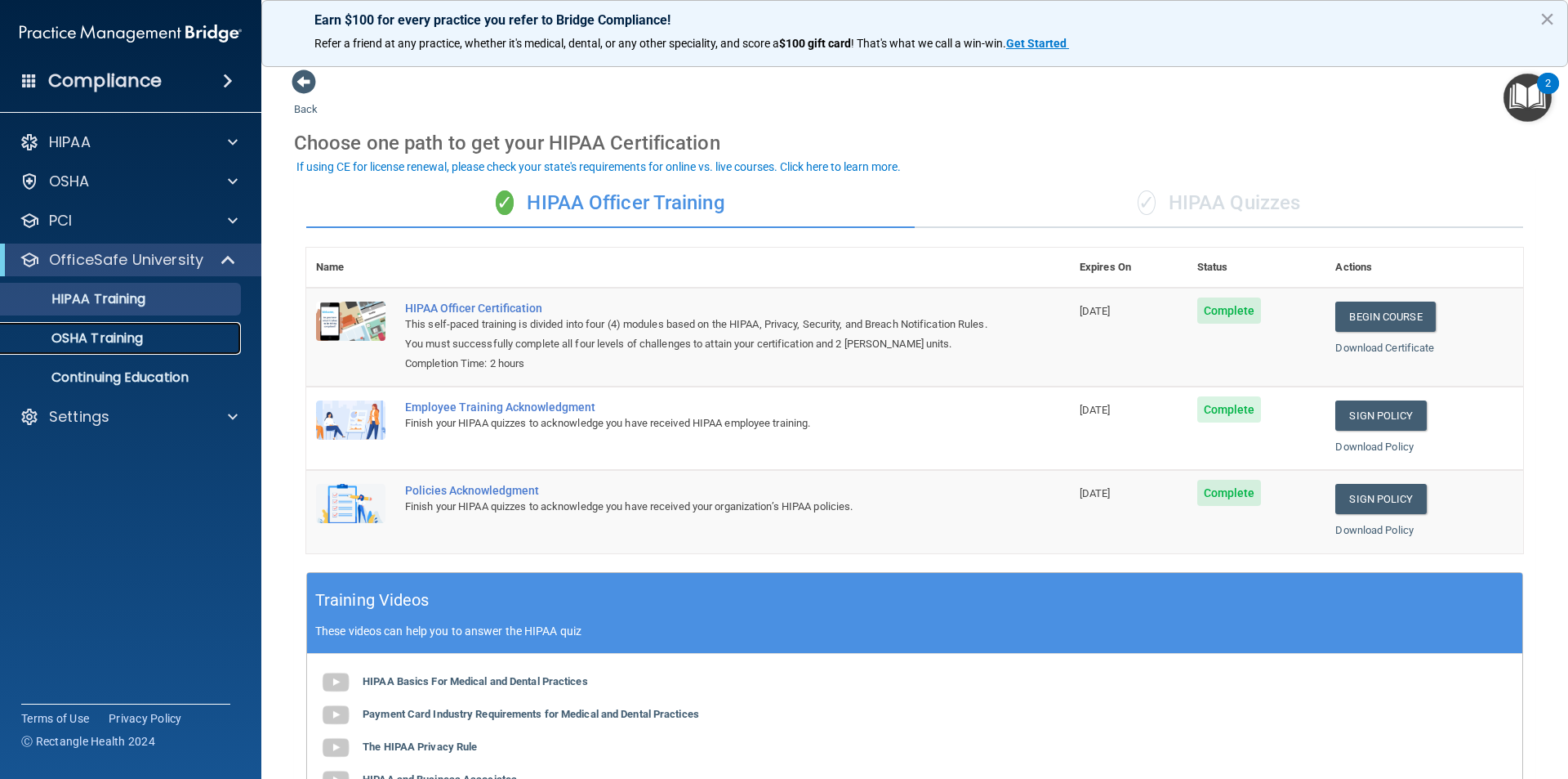
click at [102, 331] on p "OSHA Training" at bounding box center [77, 338] width 132 height 17
